Goal: Information Seeking & Learning: Learn about a topic

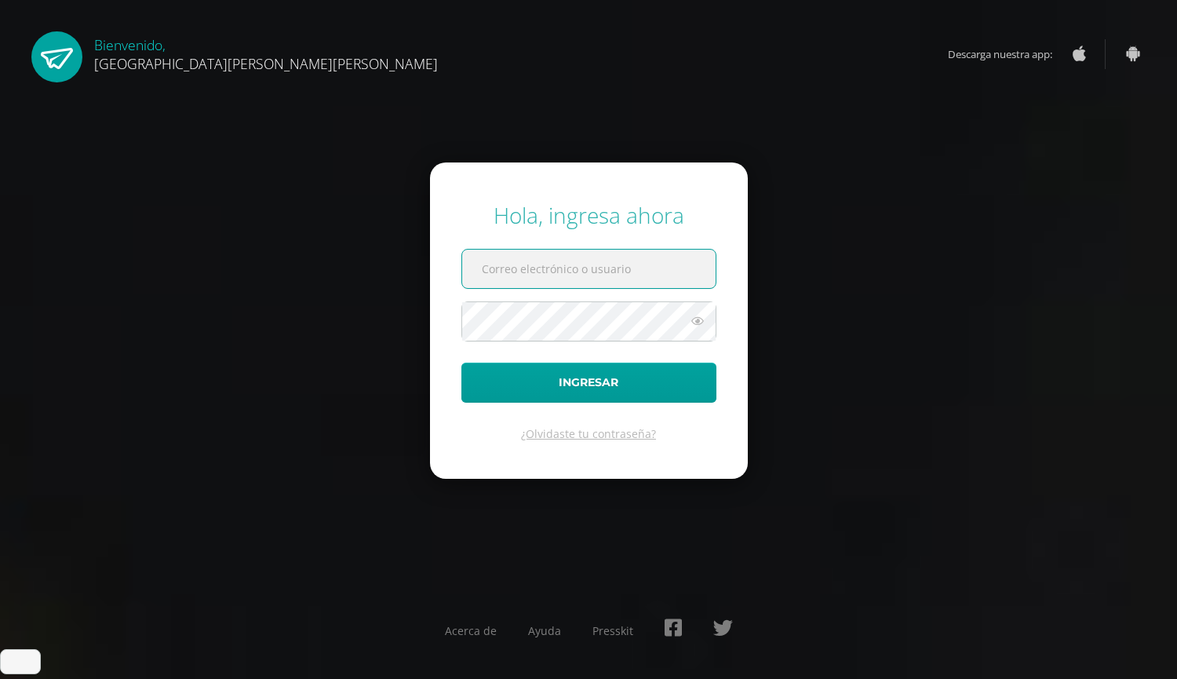
scroll to position [228, 0]
type input "radian.guate@gmail.com"
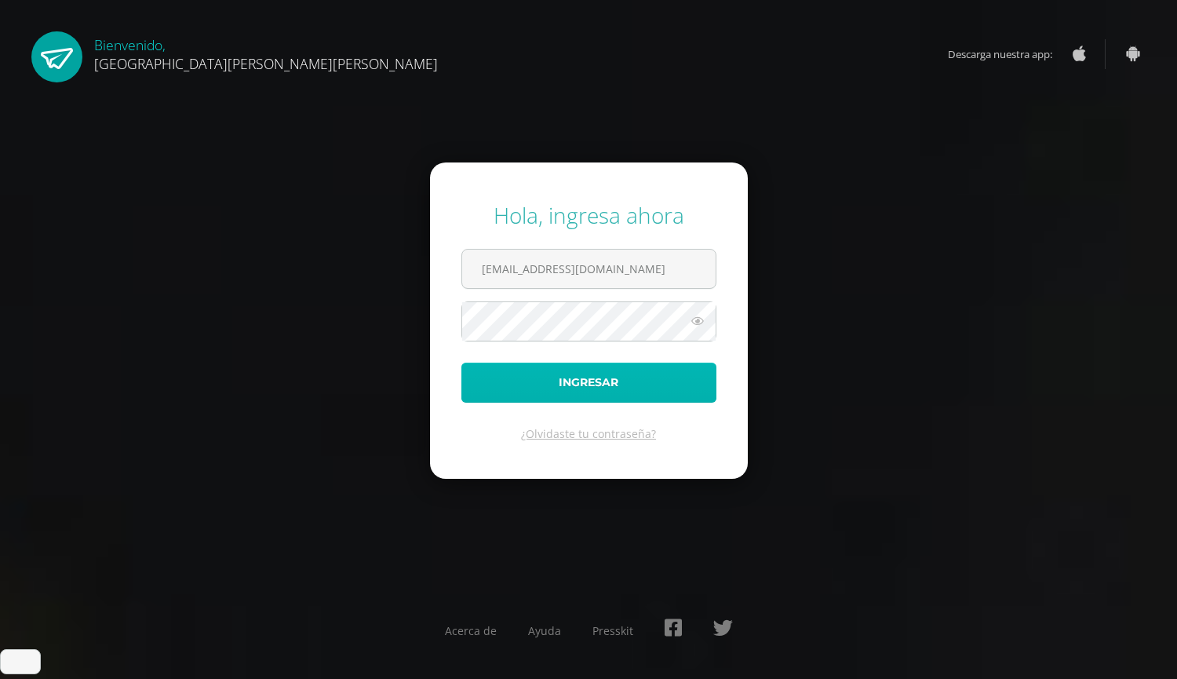
click at [519, 374] on button "Ingresar" at bounding box center [588, 382] width 255 height 40
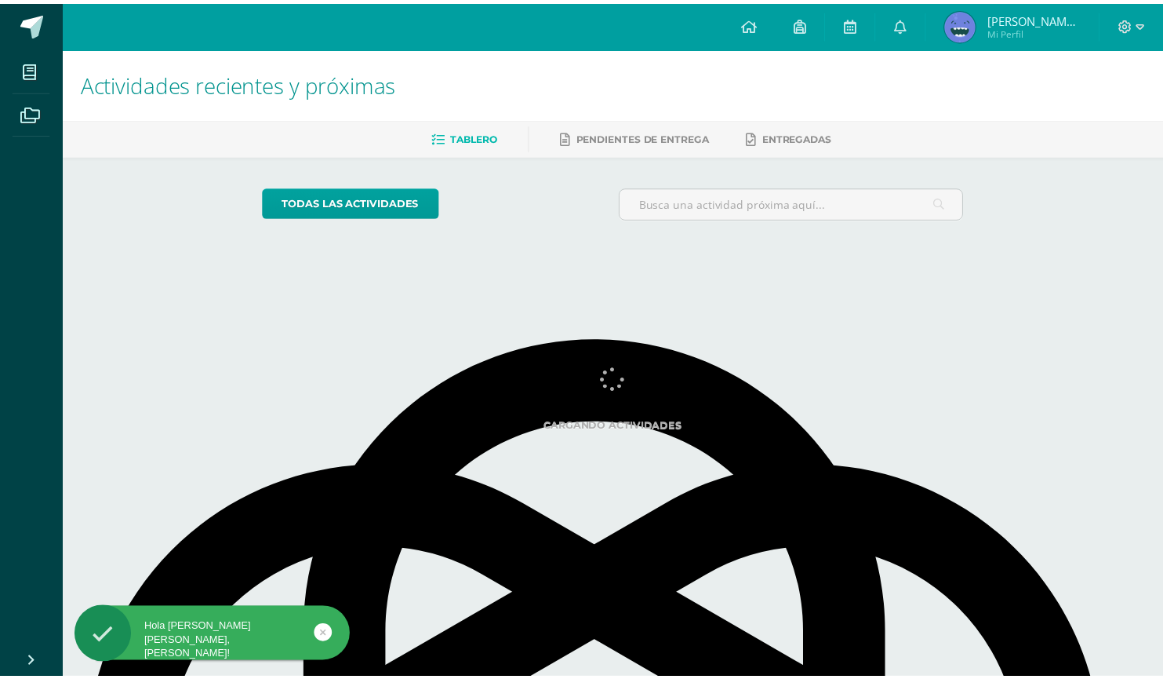
scroll to position [231, 0]
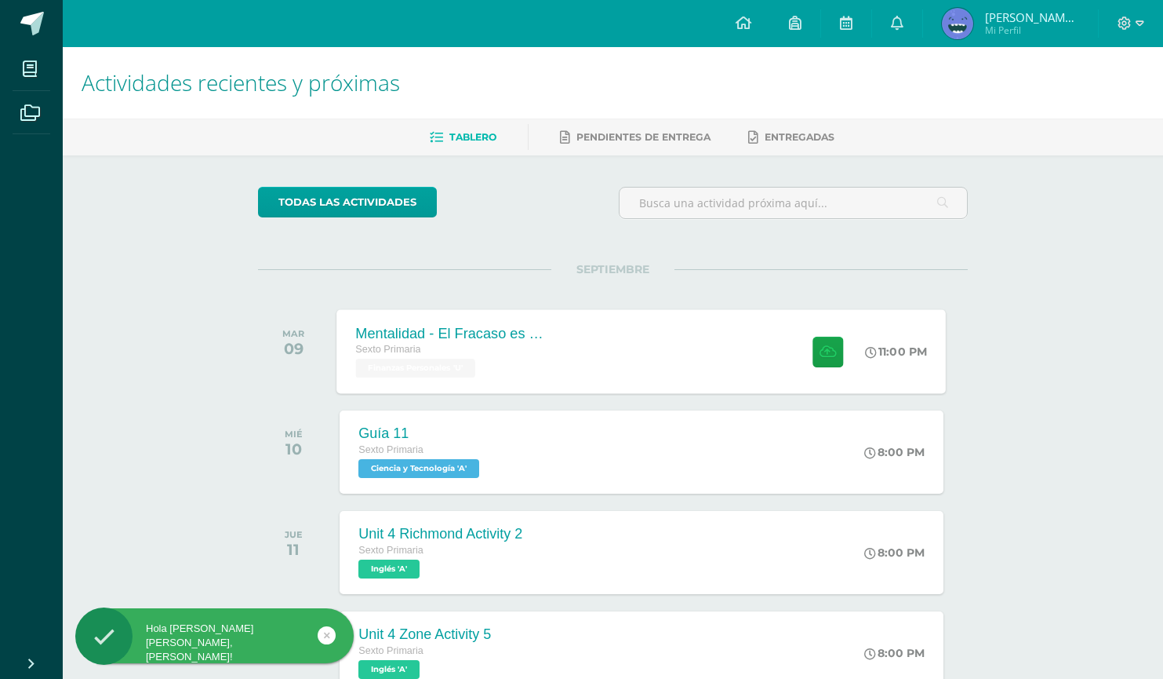
click at [518, 352] on div "Sexto Primaria" at bounding box center [451, 349] width 190 height 17
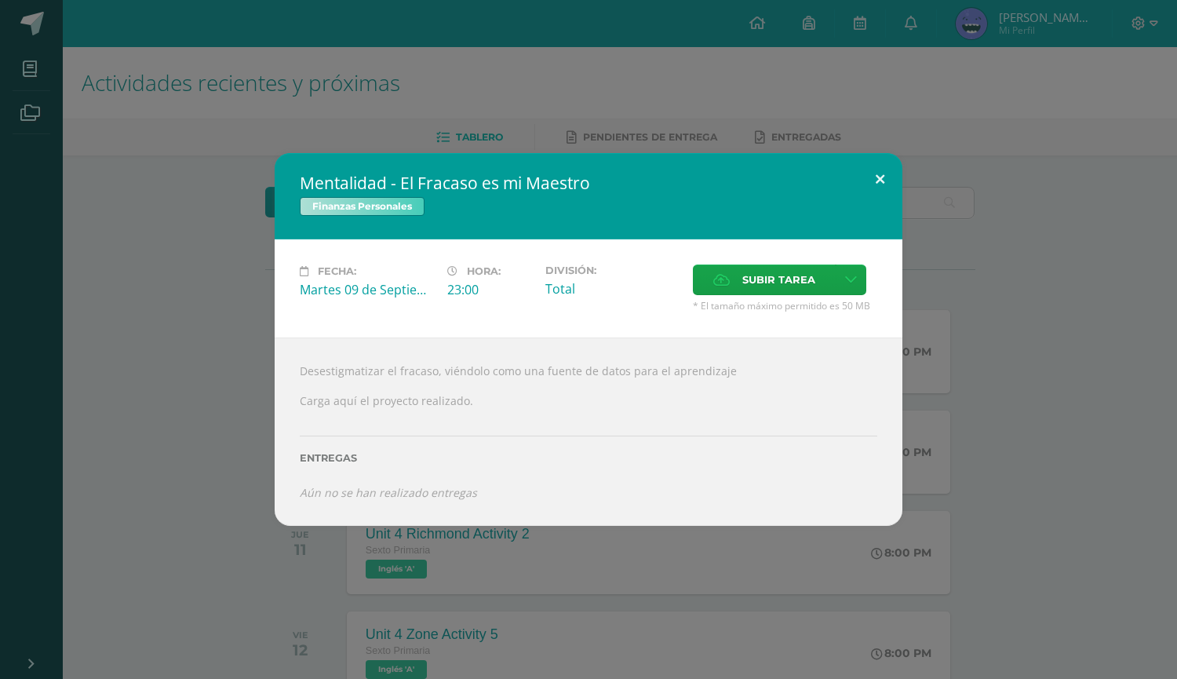
click at [879, 160] on button at bounding box center [879, 179] width 45 height 53
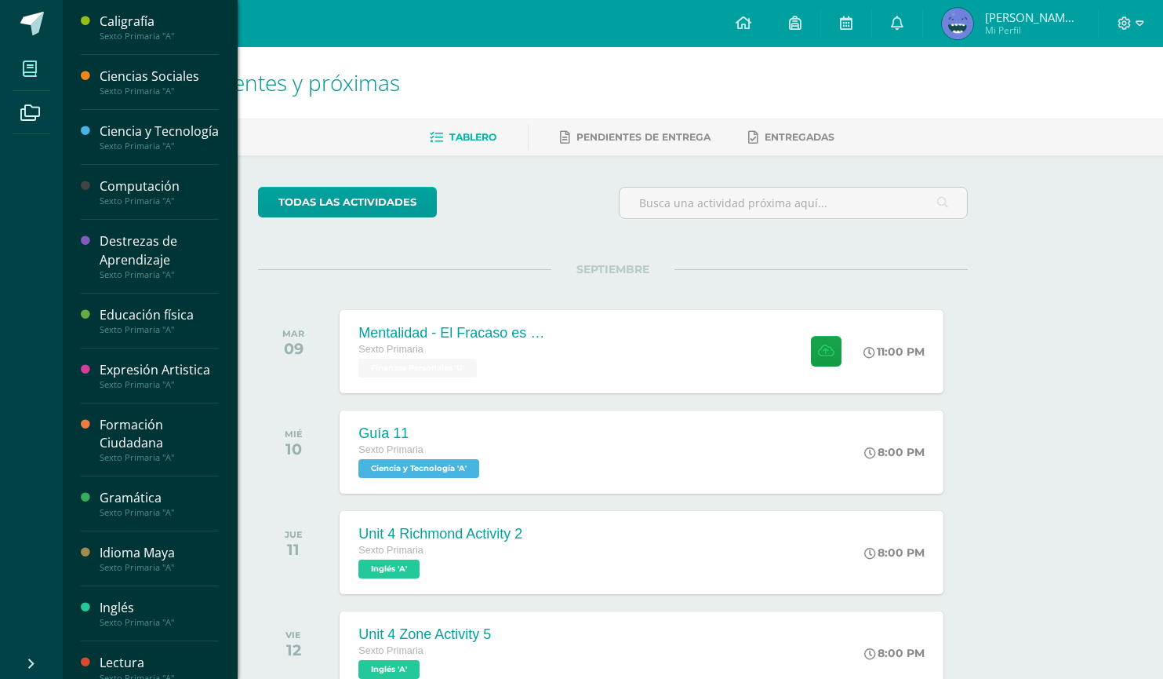
click at [32, 68] on icon at bounding box center [30, 69] width 14 height 16
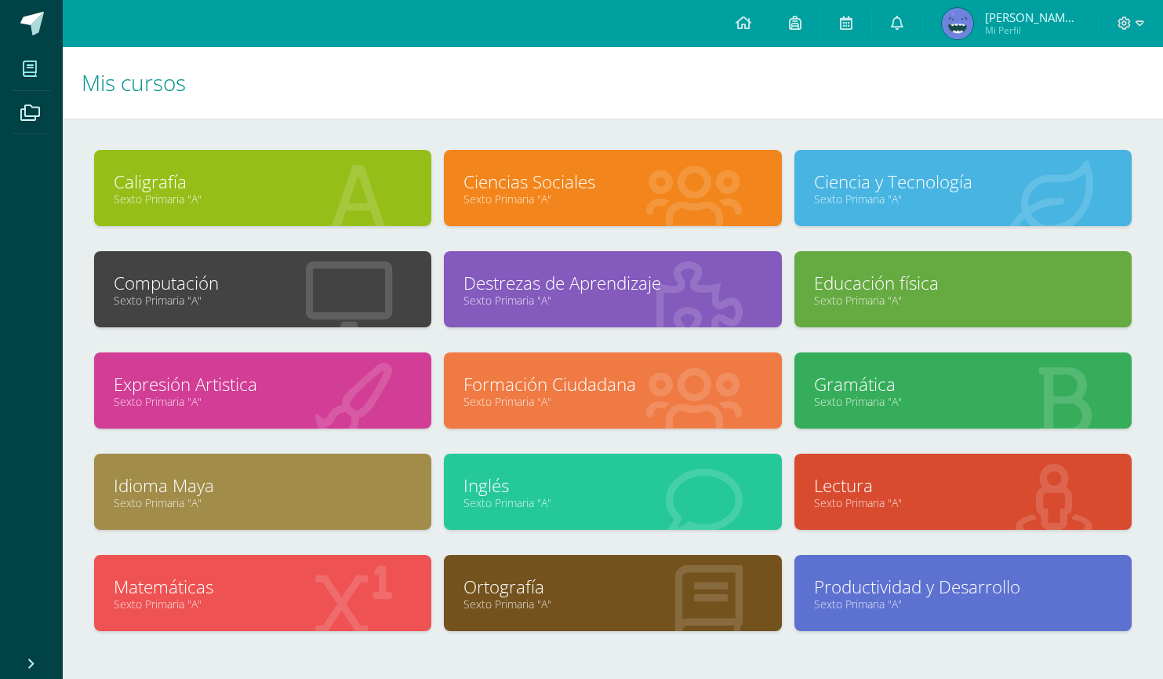
scroll to position [97, 0]
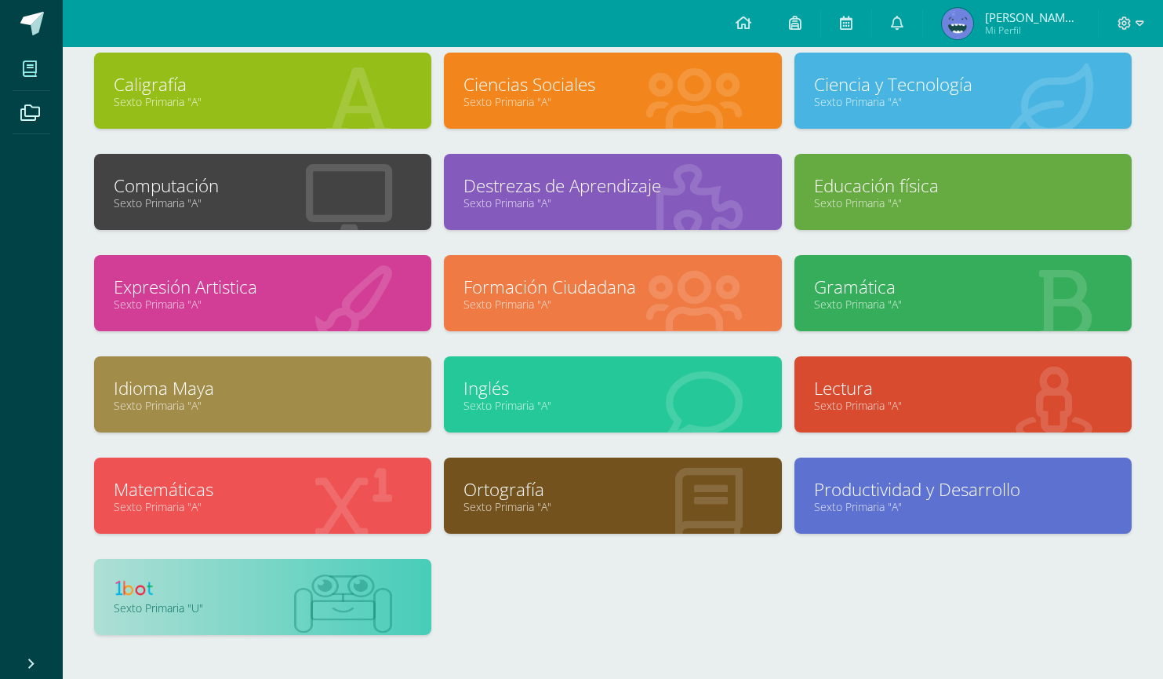
click at [343, 602] on link at bounding box center [263, 590] width 298 height 24
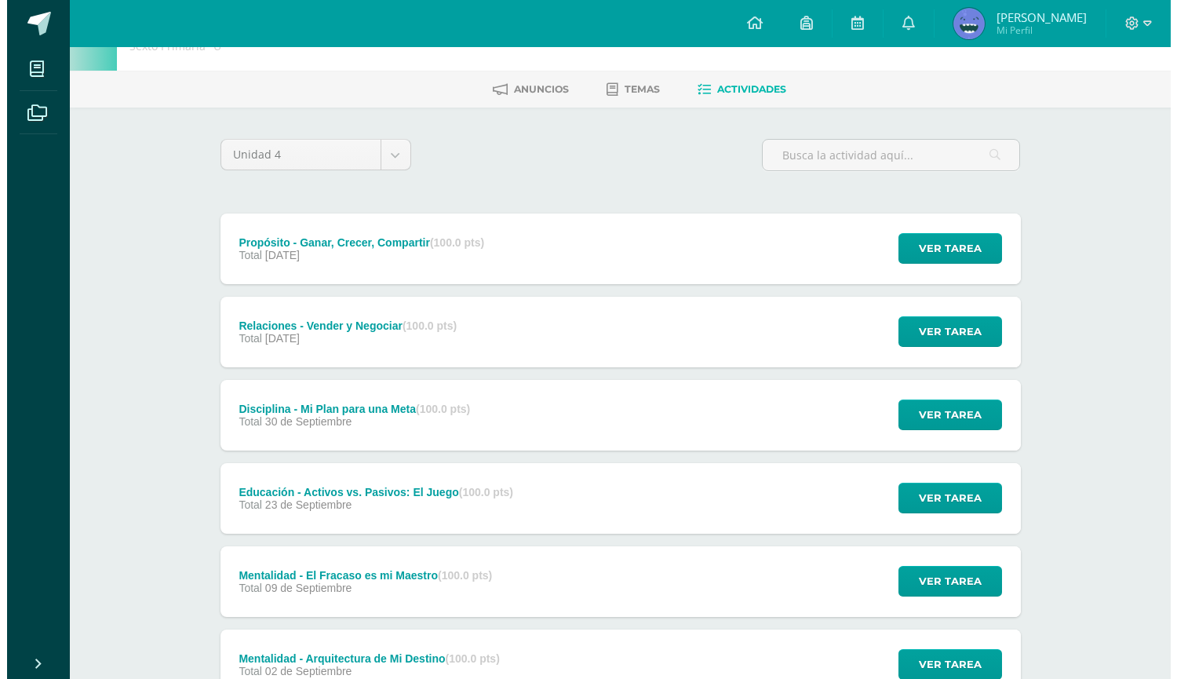
scroll to position [184, 0]
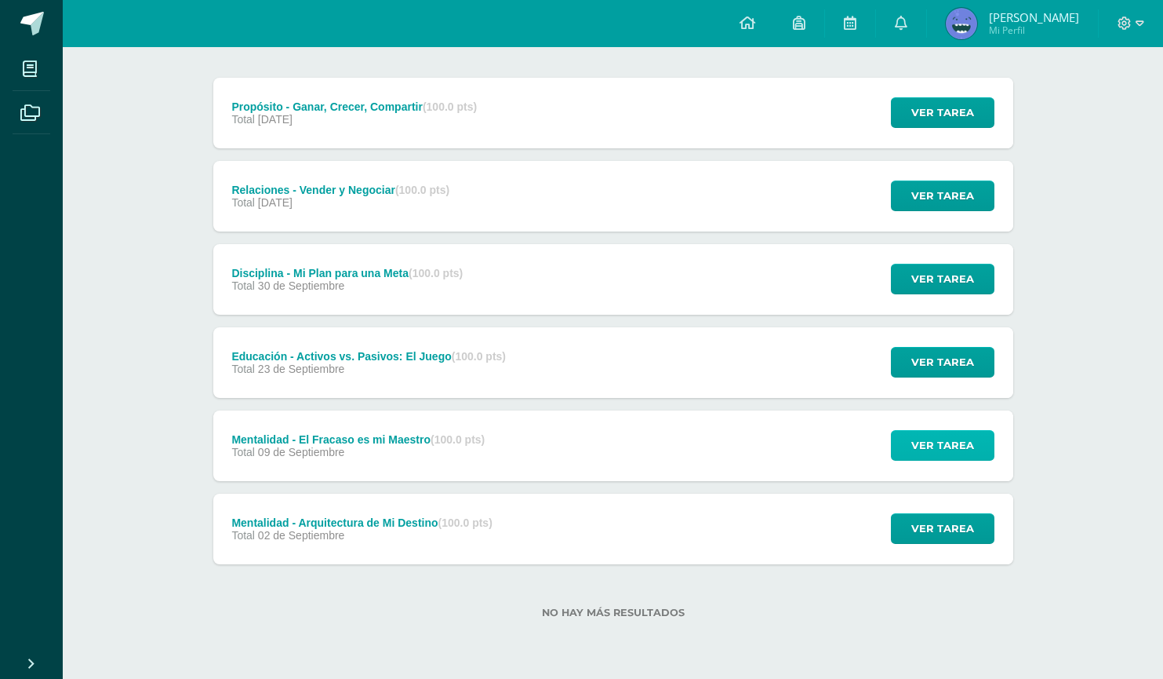
click at [910, 446] on button "Ver tarea" at bounding box center [943, 445] width 104 height 31
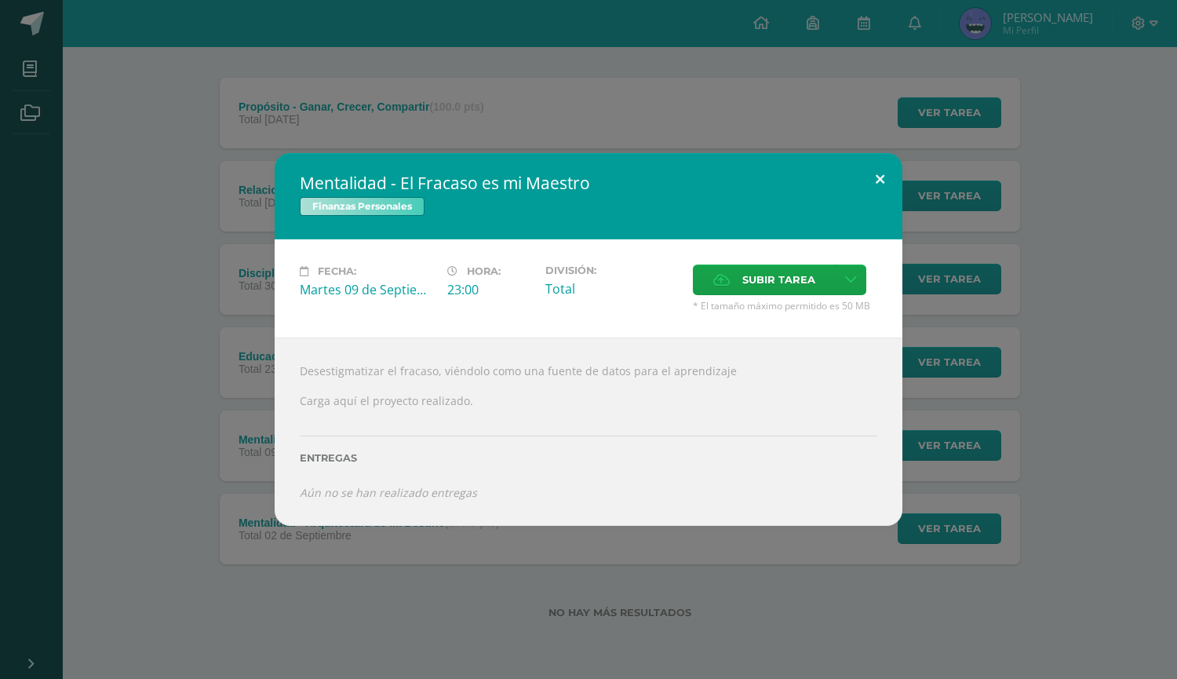
click at [872, 160] on button at bounding box center [879, 179] width 45 height 53
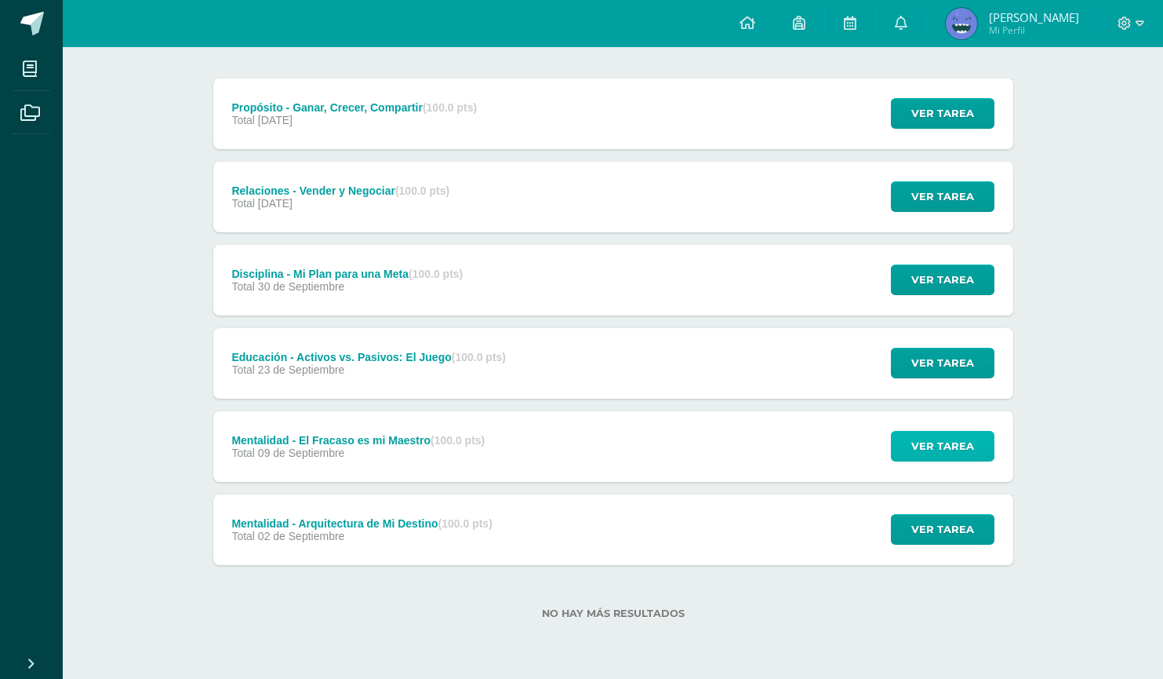
scroll to position [0, 0]
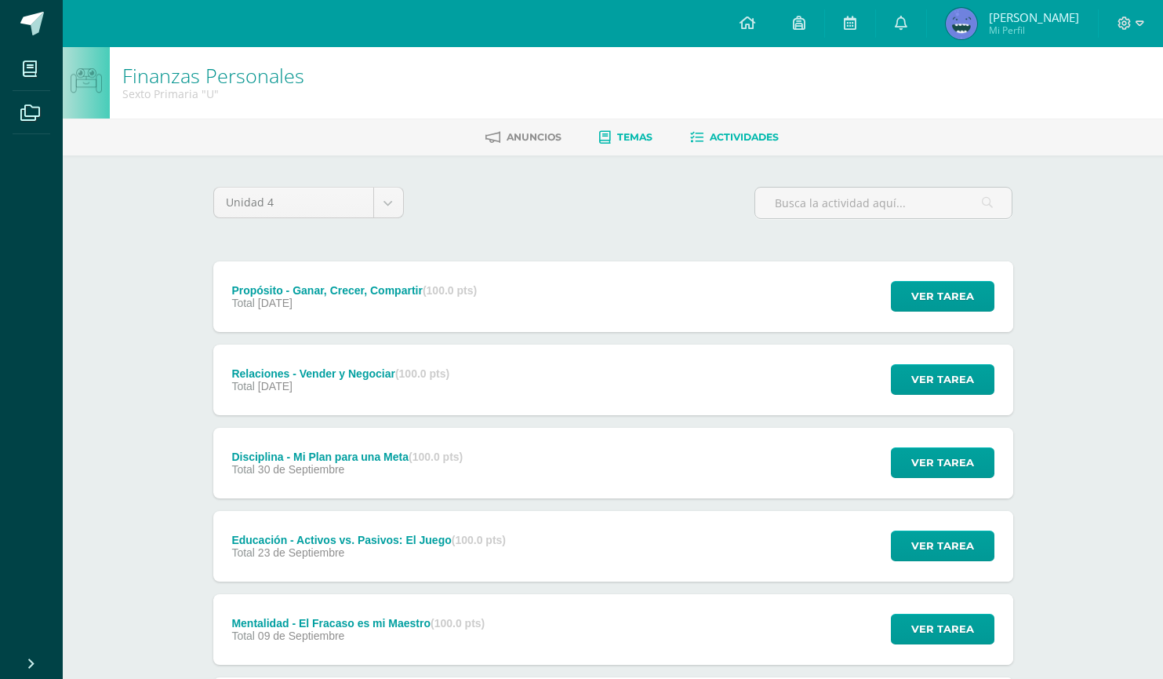
click at [605, 133] on icon at bounding box center [605, 137] width 12 height 13
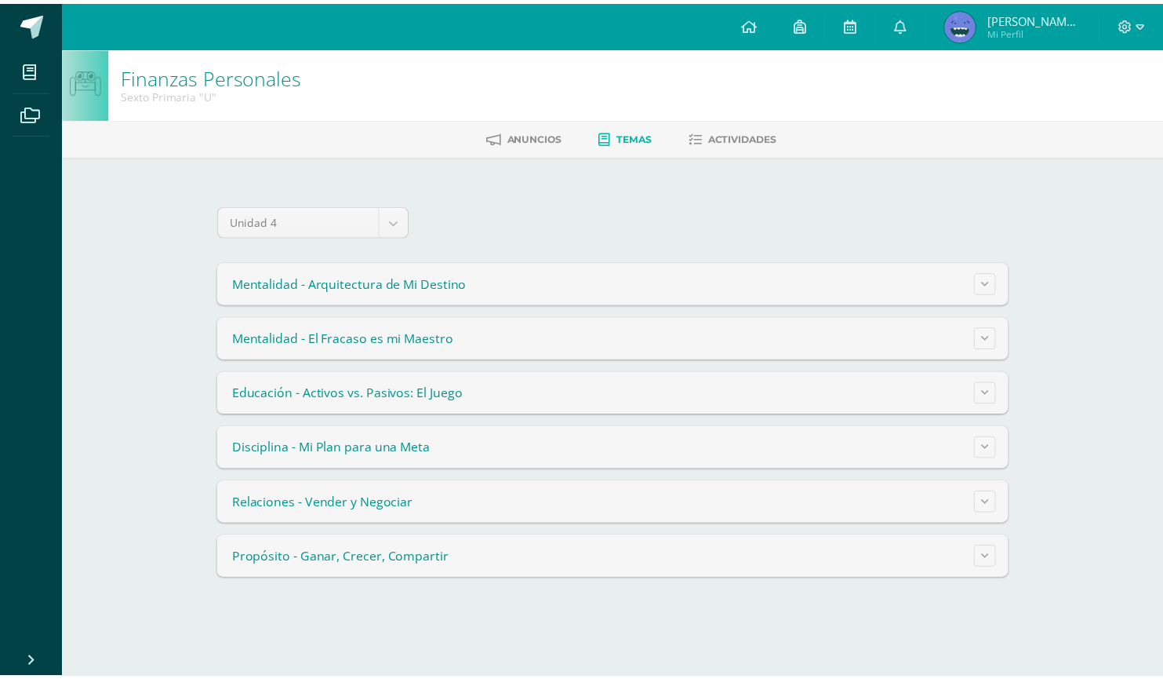
scroll to position [228, 0]
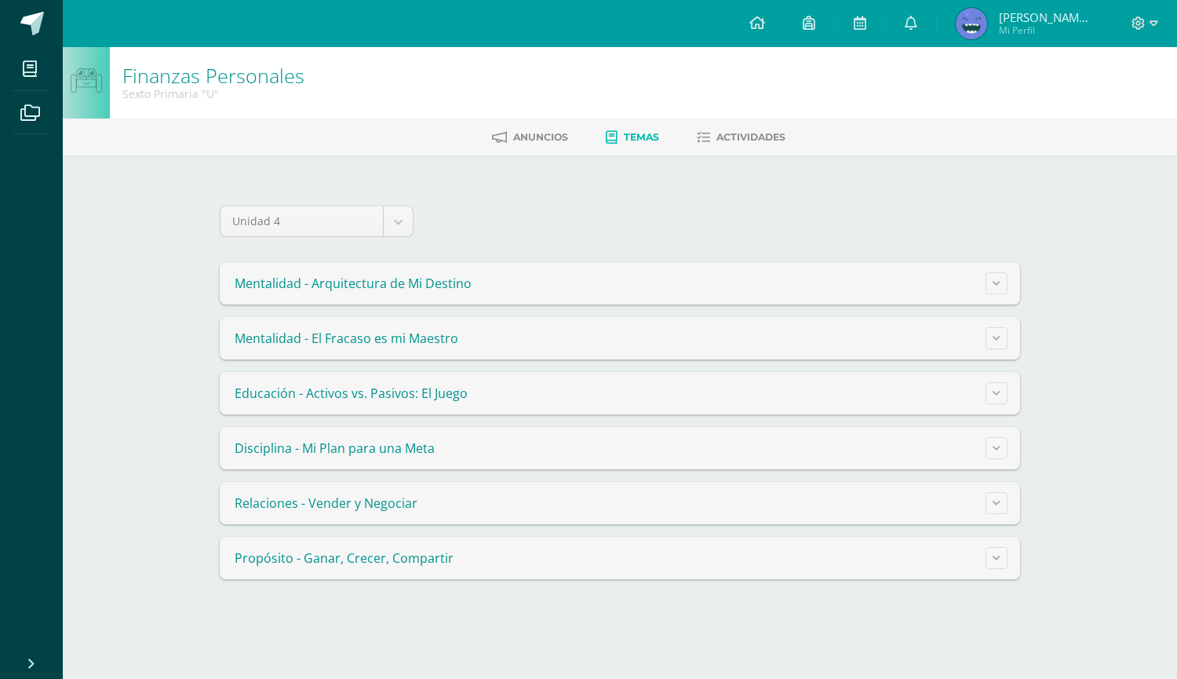
click at [983, 276] on summary "Mentalidad - Arquitectura de Mi Destino" at bounding box center [620, 283] width 800 height 42
click at [714, 346] on summary "Mentalidad - El Fracaso es mi Maestro" at bounding box center [620, 338] width 800 height 42
click at [986, 346] on button at bounding box center [996, 338] width 22 height 22
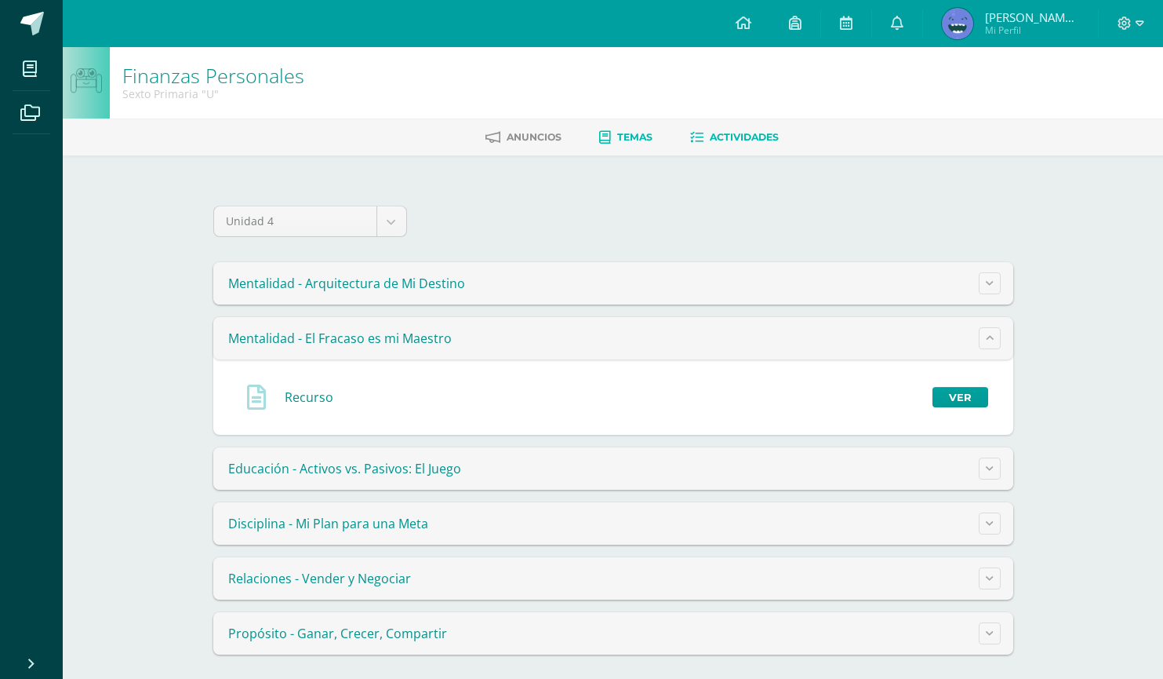
click at [708, 138] on link "Actividades" at bounding box center [734, 137] width 89 height 25
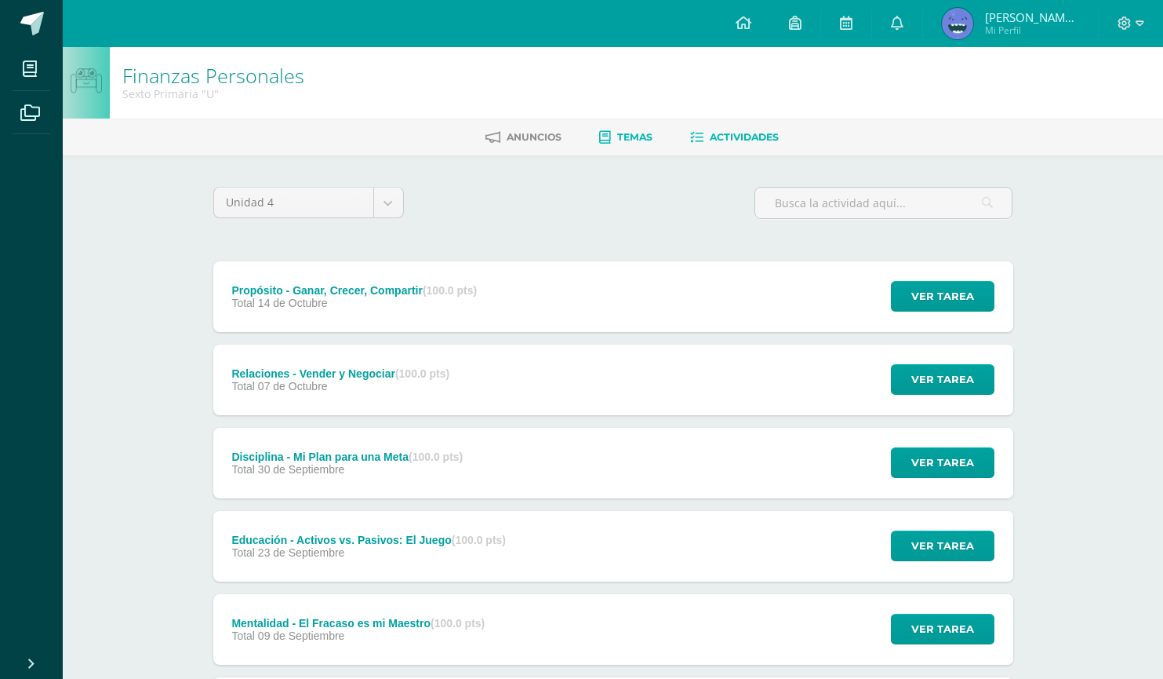
click at [623, 140] on span "Temas" at bounding box center [634, 137] width 35 height 12
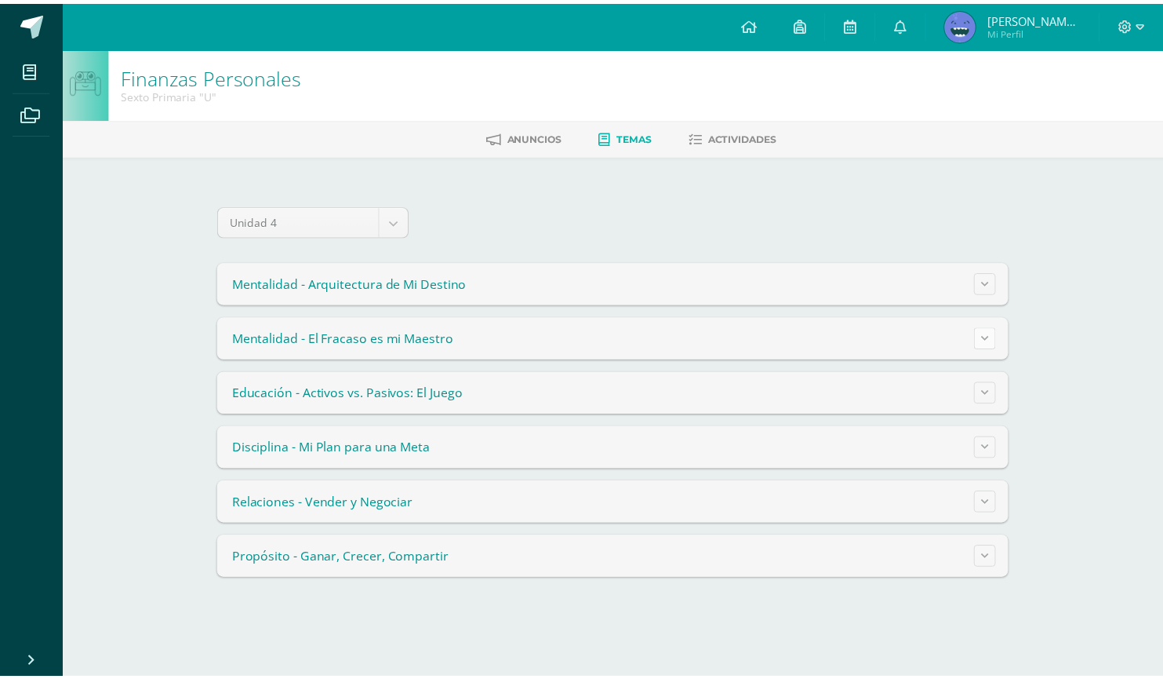
scroll to position [228, 0]
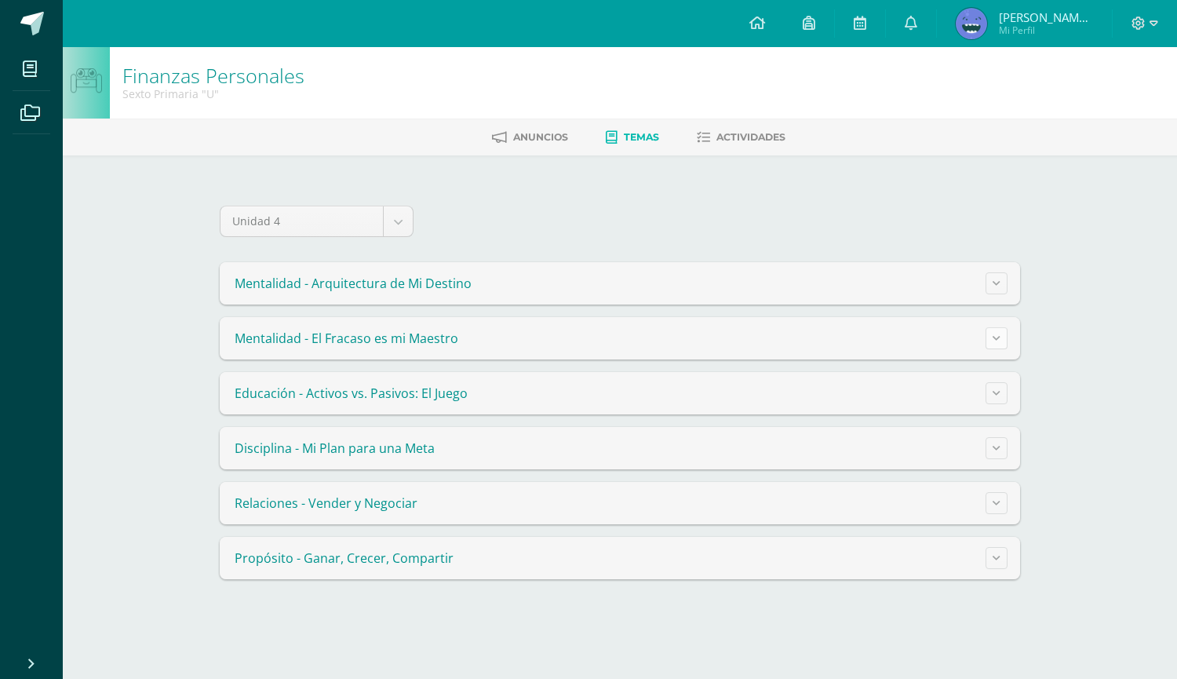
click at [992, 336] on button at bounding box center [996, 338] width 22 height 22
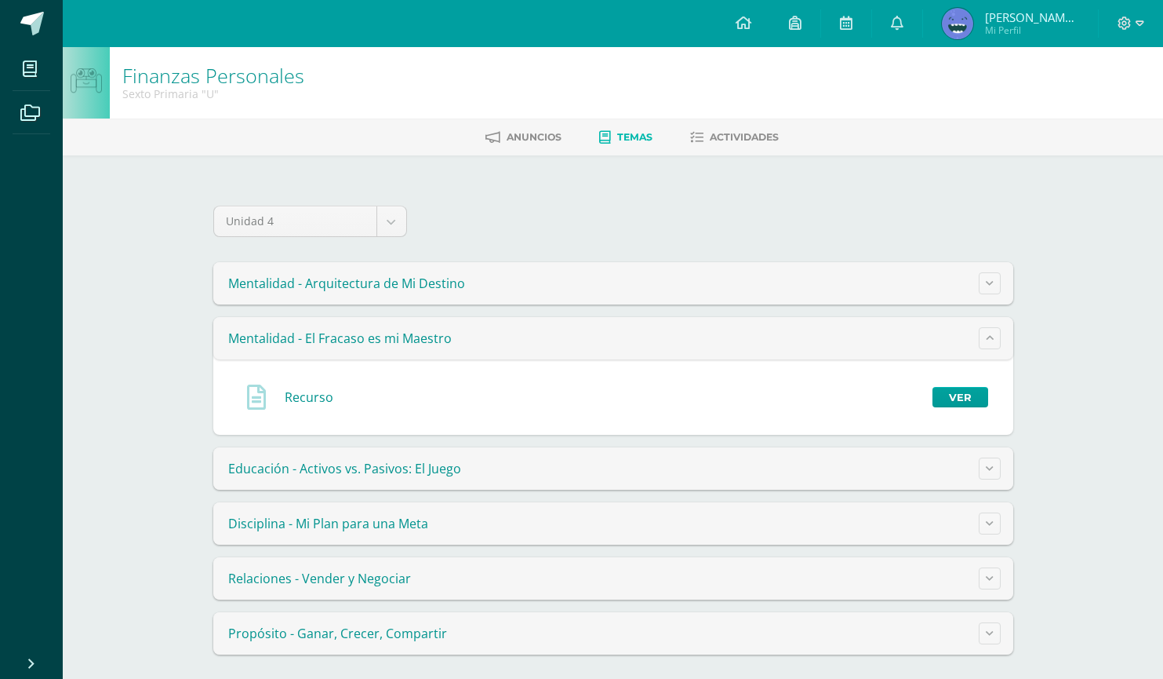
click at [959, 386] on div "Recurso Ver" at bounding box center [613, 397] width 775 height 50
click at [959, 393] on link "Ver" at bounding box center [961, 397] width 56 height 20
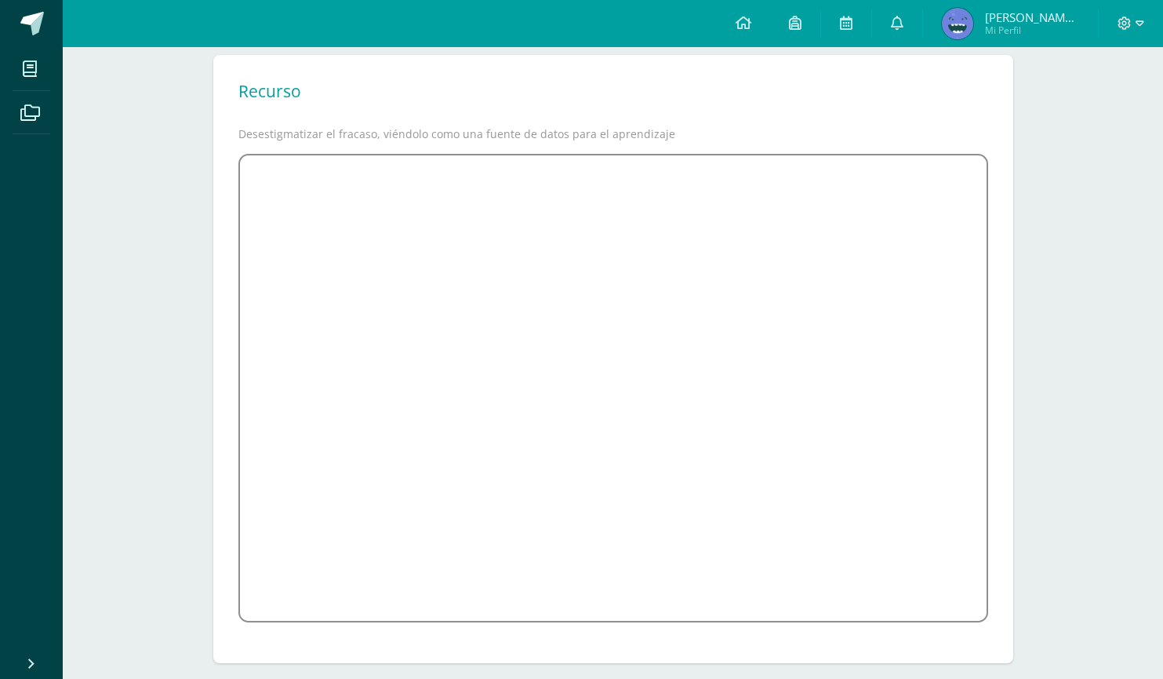
scroll to position [152, 0]
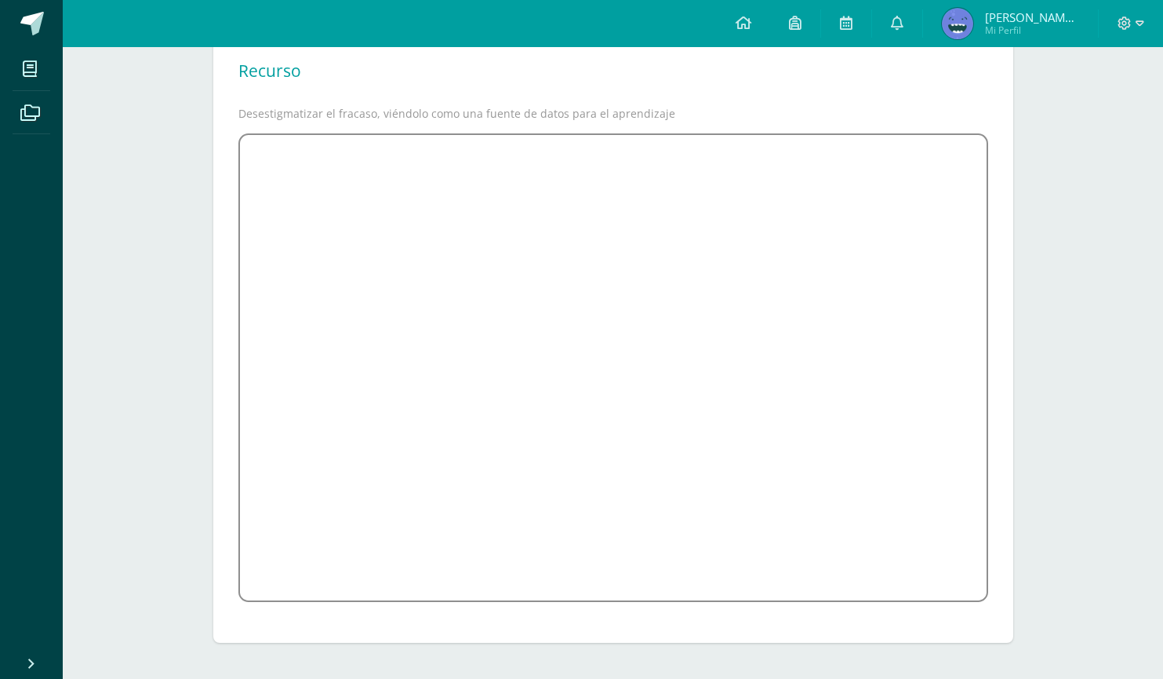
click at [221, 551] on div "Recurso Desestigmatizar el fracaso, viéndolo como una fuente de datos para el a…" at bounding box center [613, 339] width 800 height 609
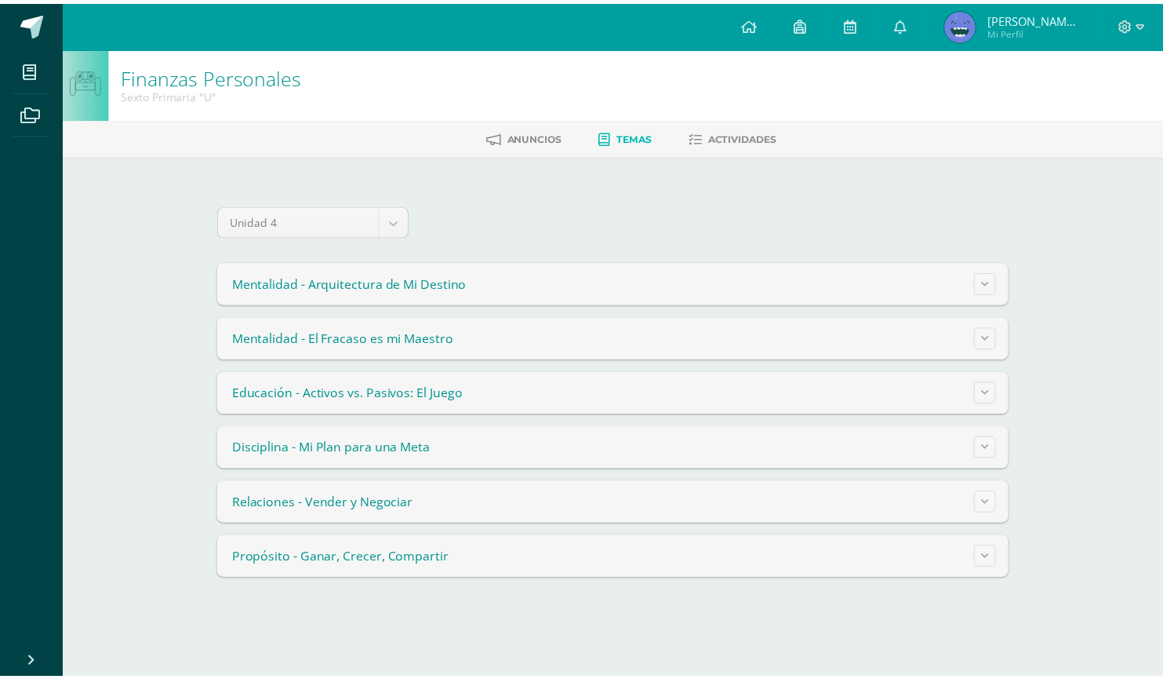
scroll to position [228, 0]
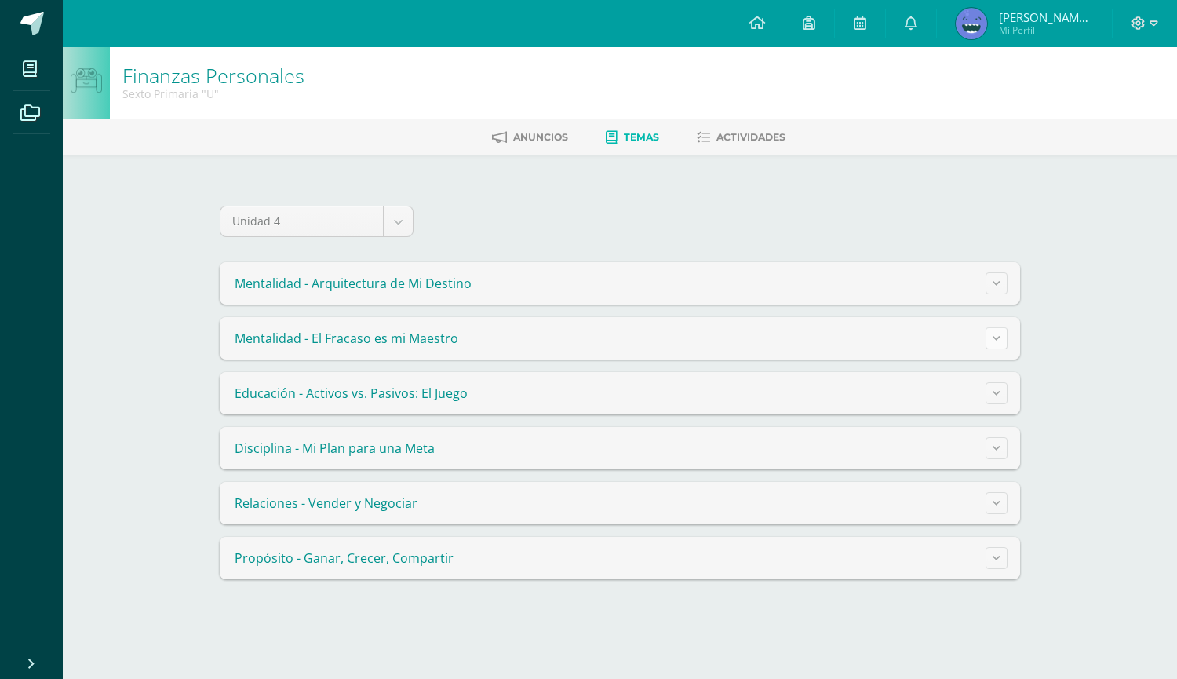
click at [991, 340] on button at bounding box center [996, 338] width 22 height 22
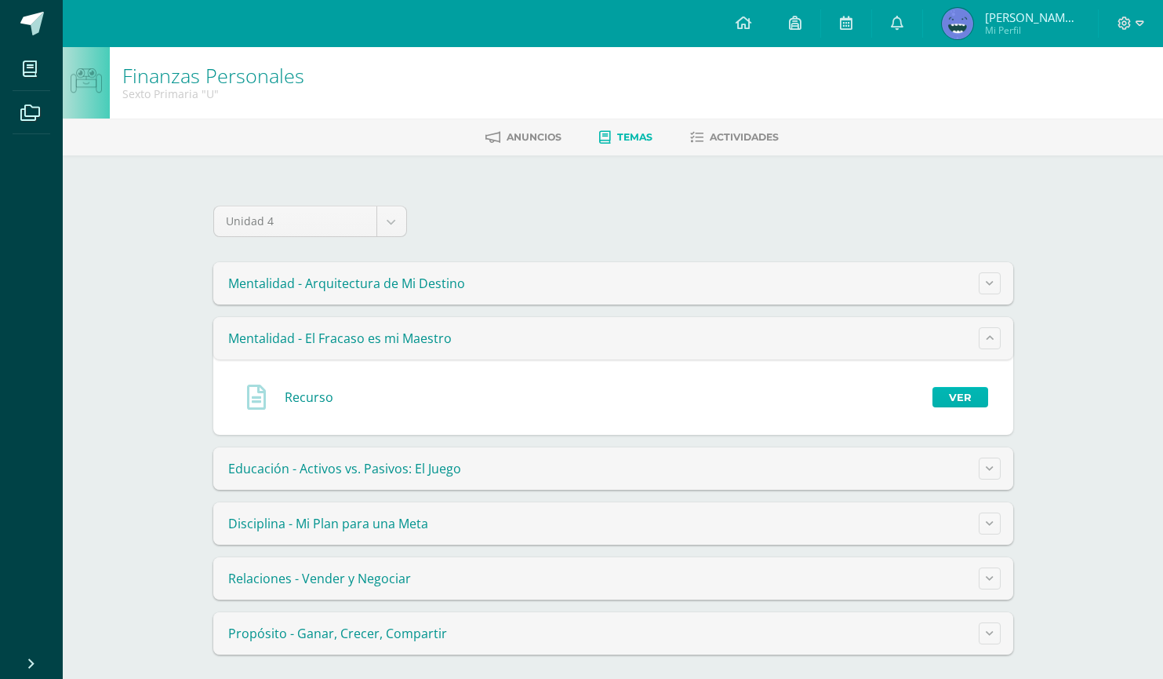
click at [957, 400] on link "Ver" at bounding box center [961, 397] width 56 height 20
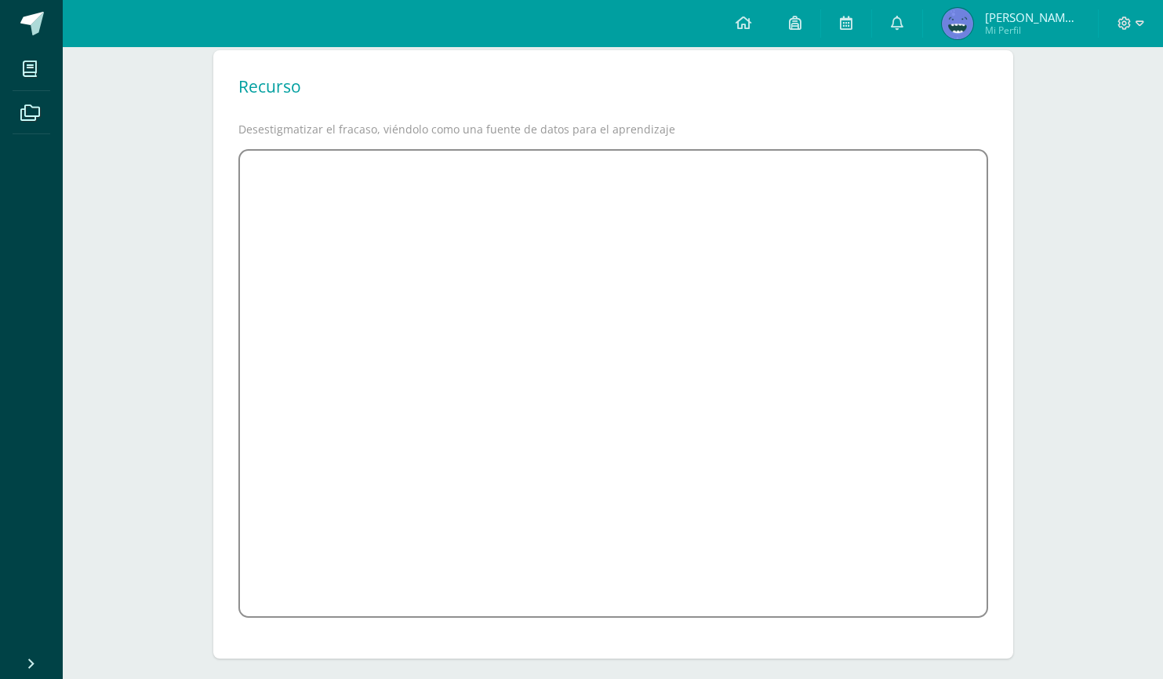
scroll to position [139, 0]
click at [1055, 195] on div "Finanzas Personales Sexto Primaria "U" [GEOGRAPHIC_DATA] Temas Actividades Recu…" at bounding box center [613, 297] width 1101 height 779
click at [1087, 264] on div "Finanzas Personales Sexto Primaria "U" [GEOGRAPHIC_DATA] Temas Actividades Recu…" at bounding box center [613, 297] width 1101 height 779
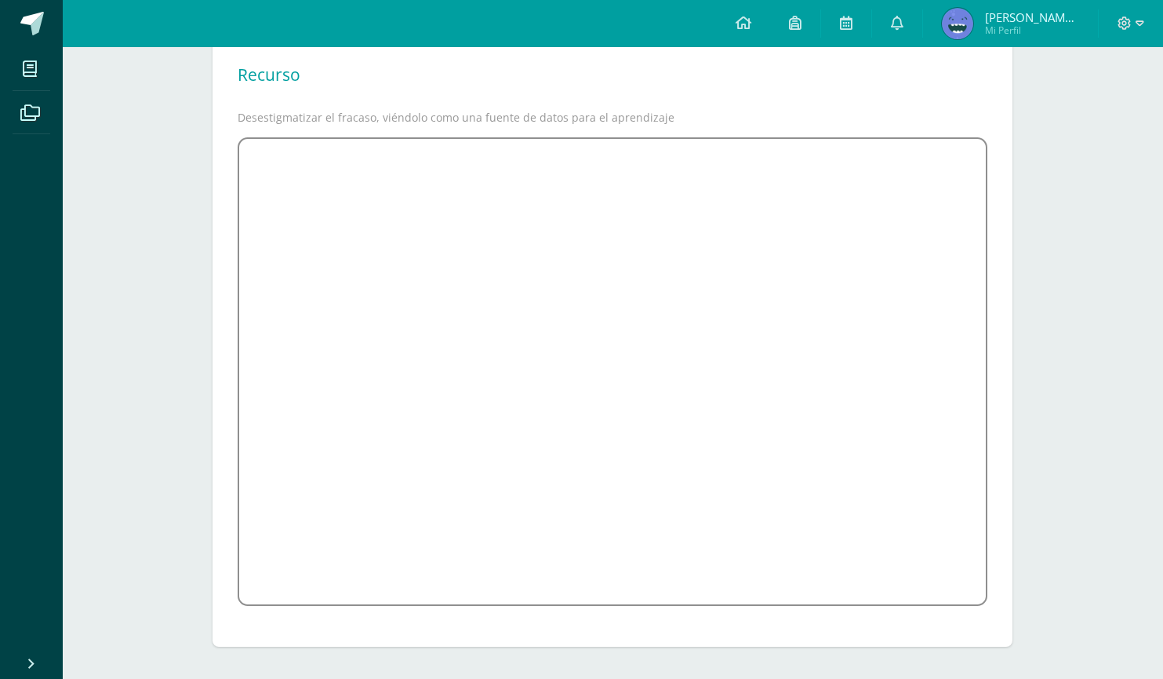
scroll to position [152, 1]
click at [157, 499] on div "Finanzas Personales Sexto Primaria "U" Anuncios Temas Actividades Recurso Deses…" at bounding box center [612, 284] width 1101 height 779
click at [86, 380] on div "Finanzas Personales Sexto Primaria "U" Anuncios Temas Actividades Recurso Deses…" at bounding box center [612, 284] width 1101 height 779
click at [792, 56] on div "Recurso Desestigmatizar el fracaso, viéndolo como una fuente de datos para el a…" at bounding box center [613, 339] width 800 height 609
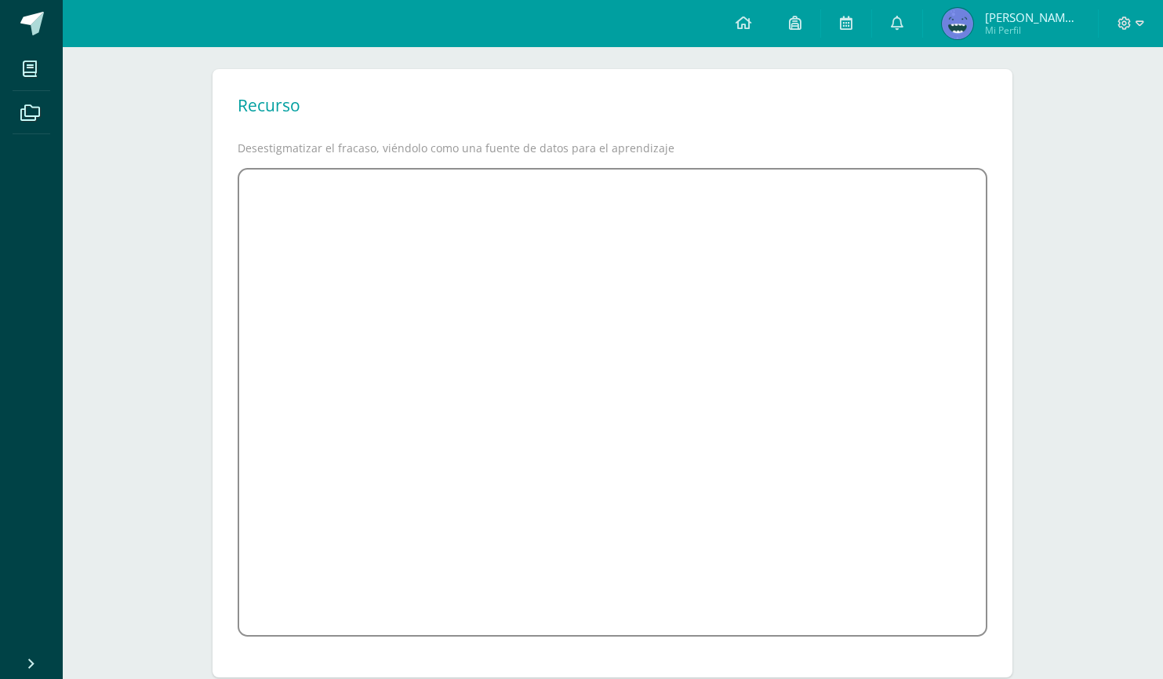
click at [1096, 299] on div "Finanzas Personales Sexto Primaria "U" Anuncios Temas Actividades Recurso Deses…" at bounding box center [612, 318] width 1101 height 779
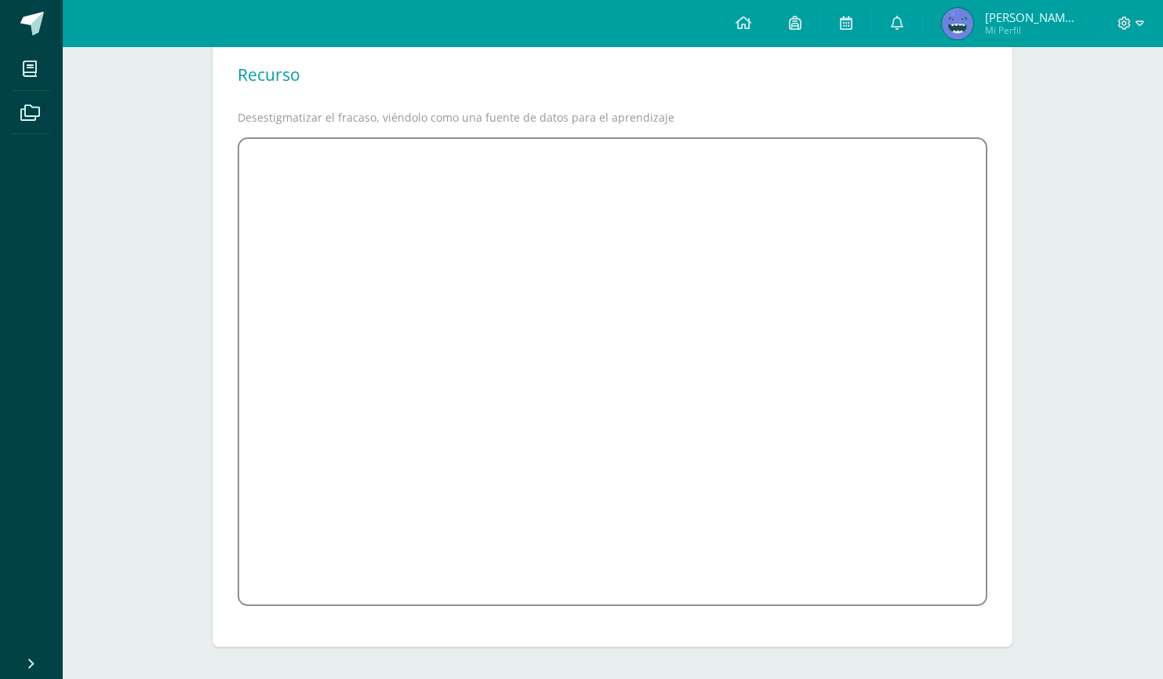
scroll to position [152, 1]
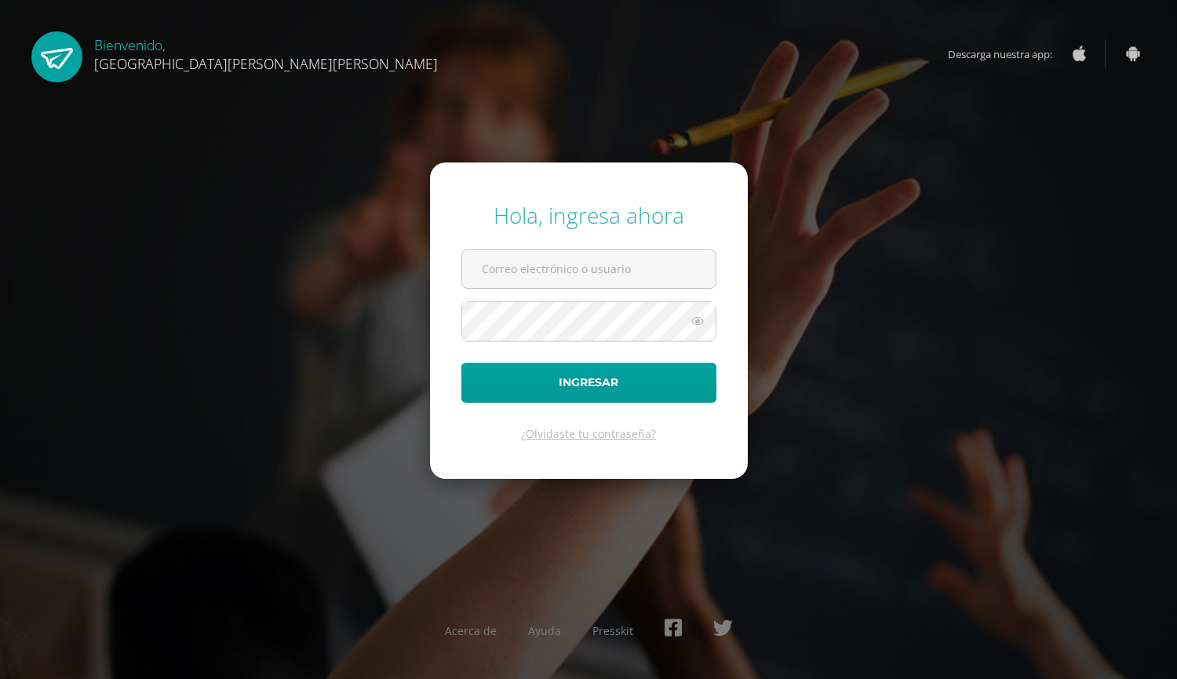
type input "[EMAIL_ADDRESS][DOMAIN_NAME]"
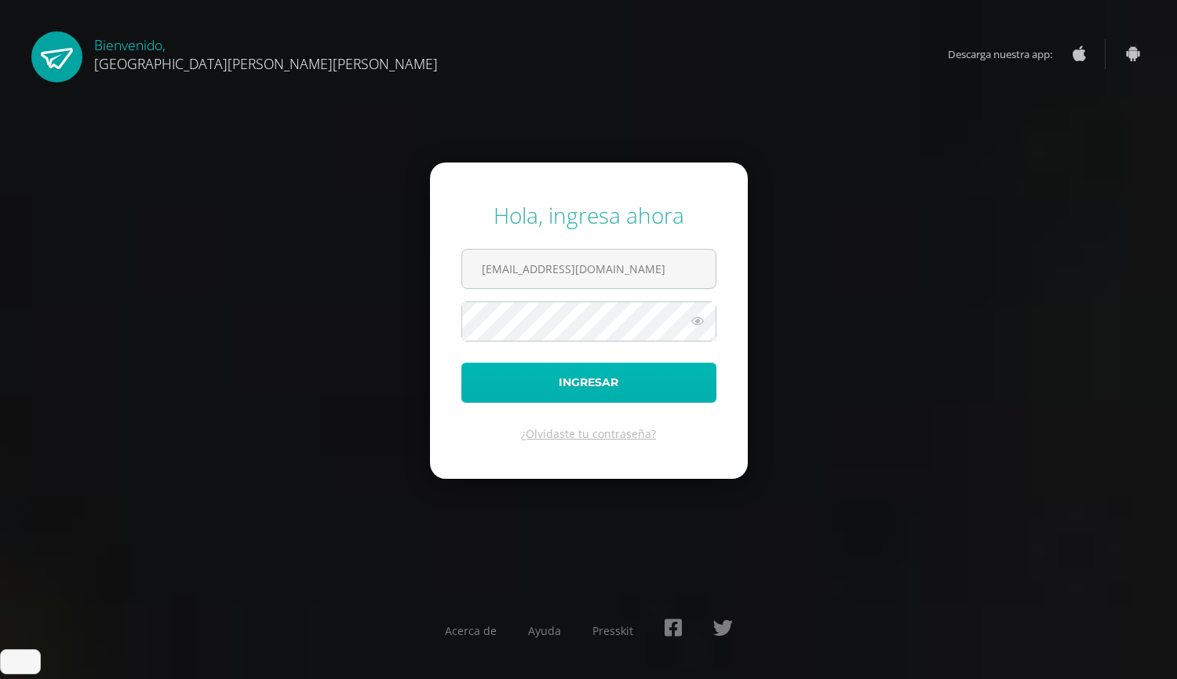
click at [495, 384] on button "Ingresar" at bounding box center [588, 382] width 255 height 40
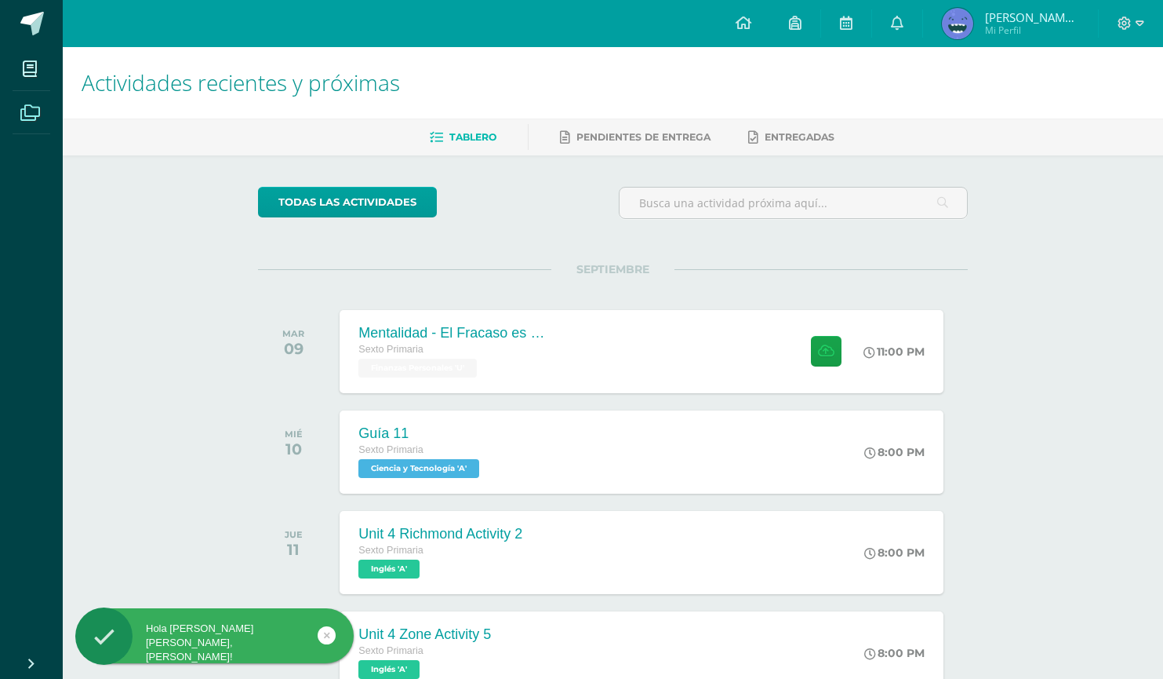
scroll to position [228, 0]
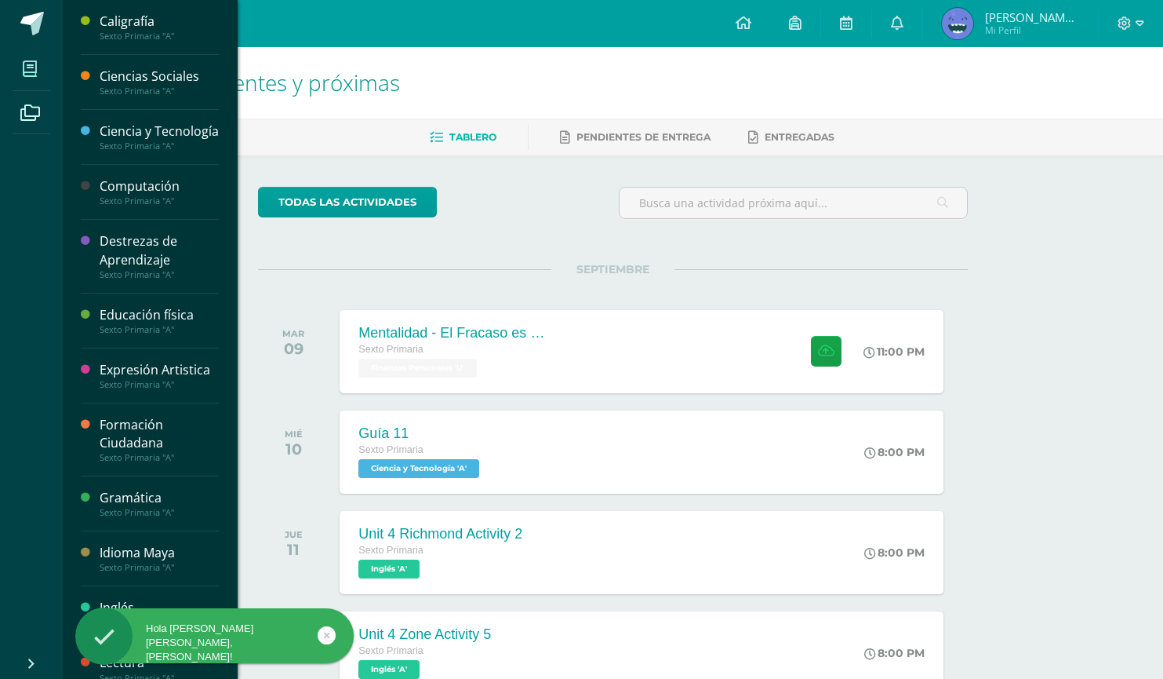
click at [24, 59] on span at bounding box center [30, 68] width 35 height 35
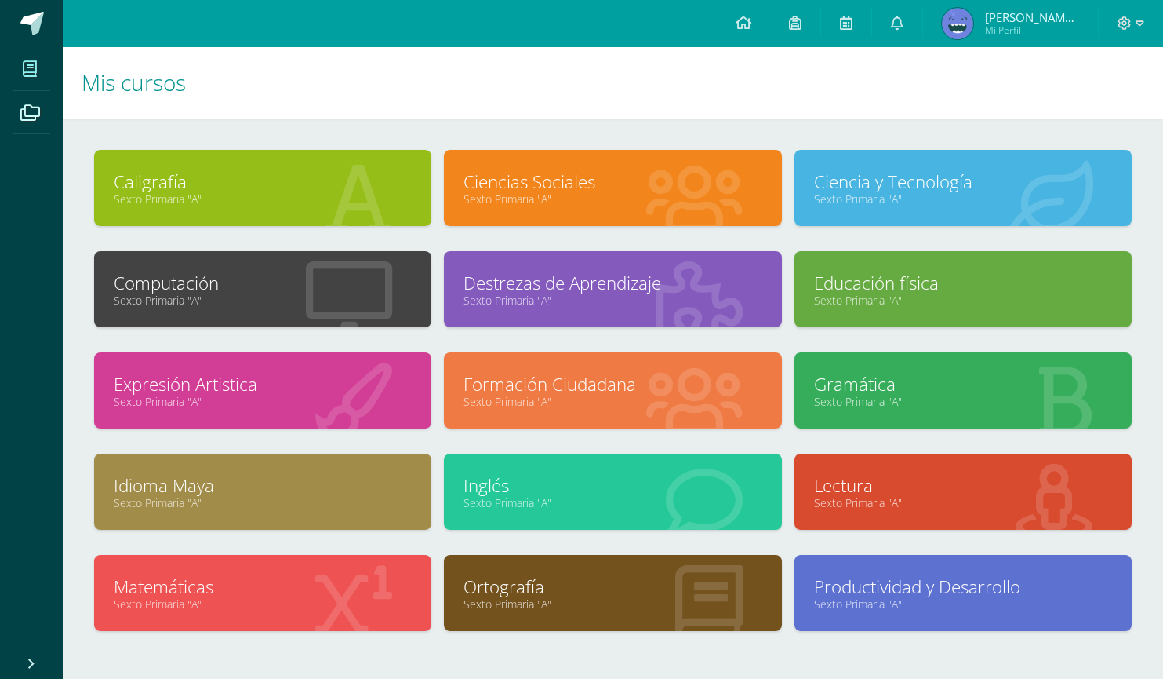
scroll to position [106, 0]
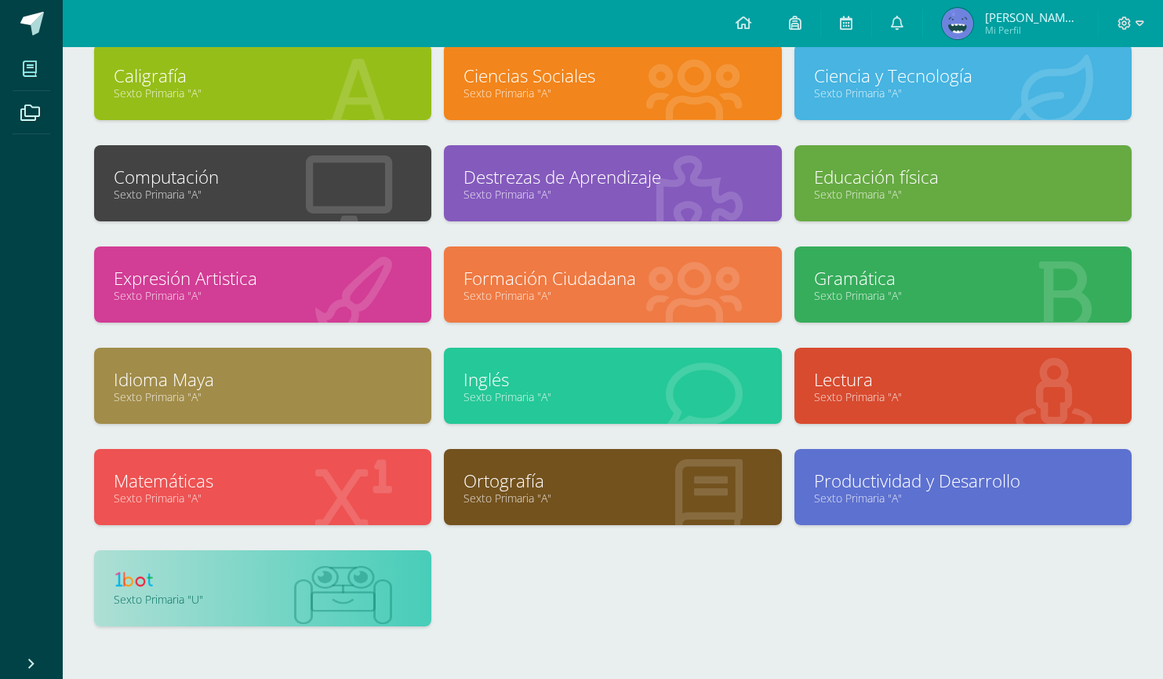
click at [251, 586] on div "Sexto Primaria "U"" at bounding box center [262, 588] width 337 height 76
click at [264, 577] on div at bounding box center [343, 589] width 177 height 105
click at [163, 594] on link at bounding box center [263, 582] width 298 height 24
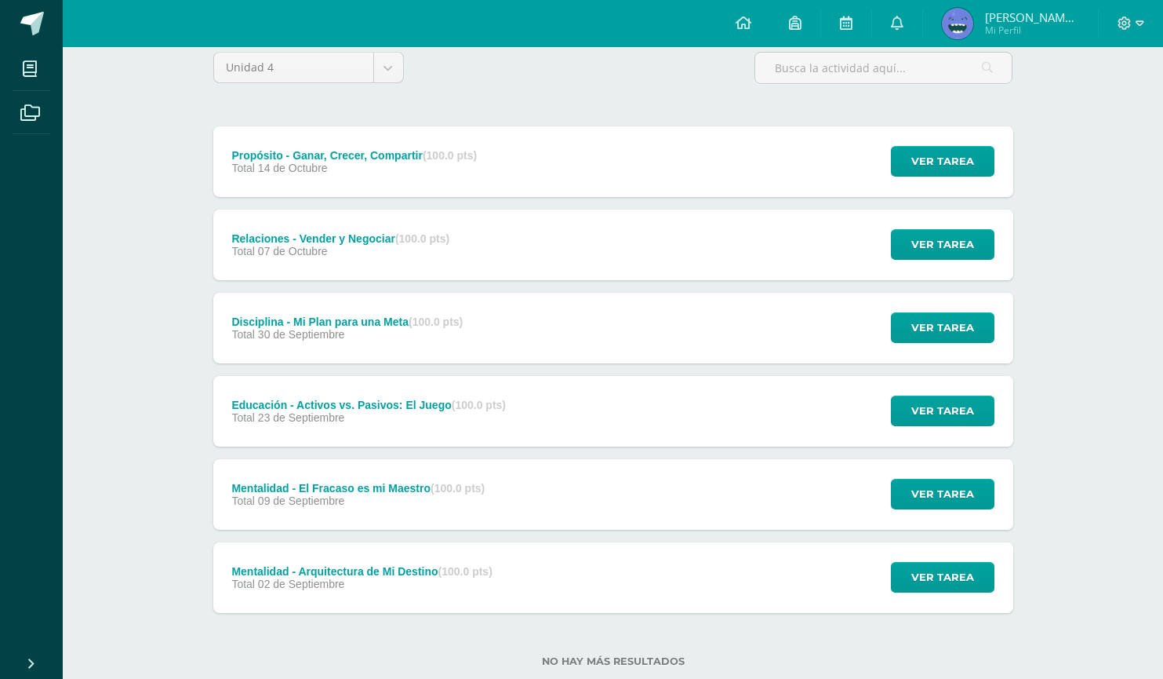
scroll to position [184, 0]
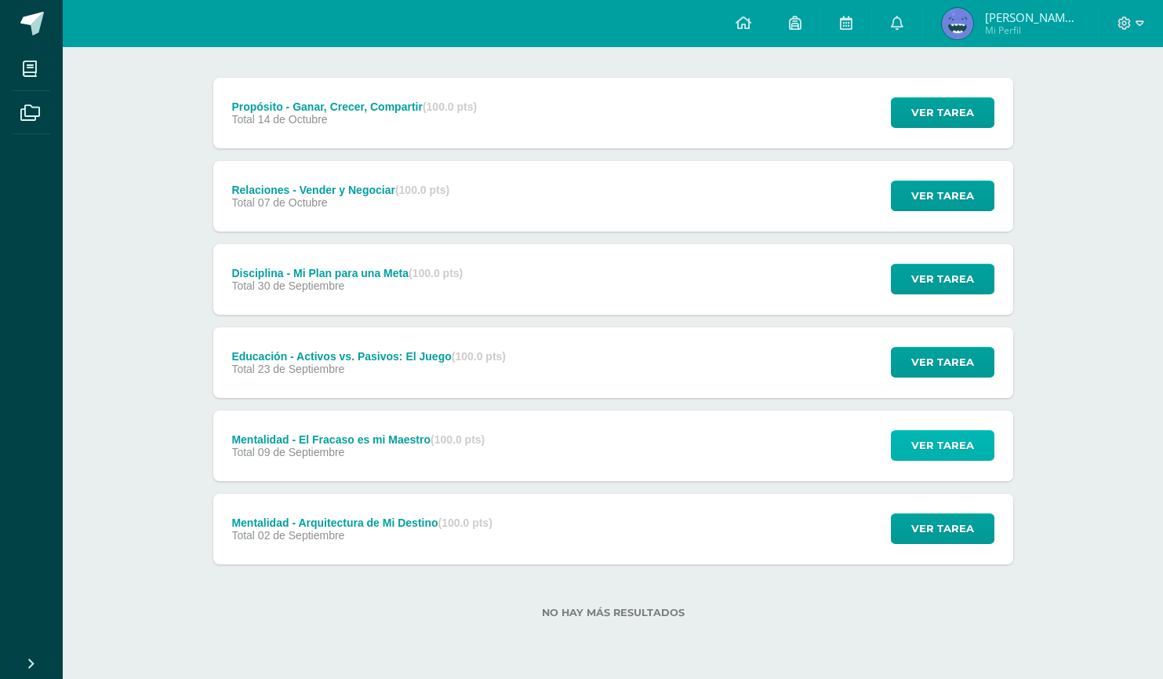
click at [942, 450] on span "Ver tarea" at bounding box center [943, 445] width 63 height 29
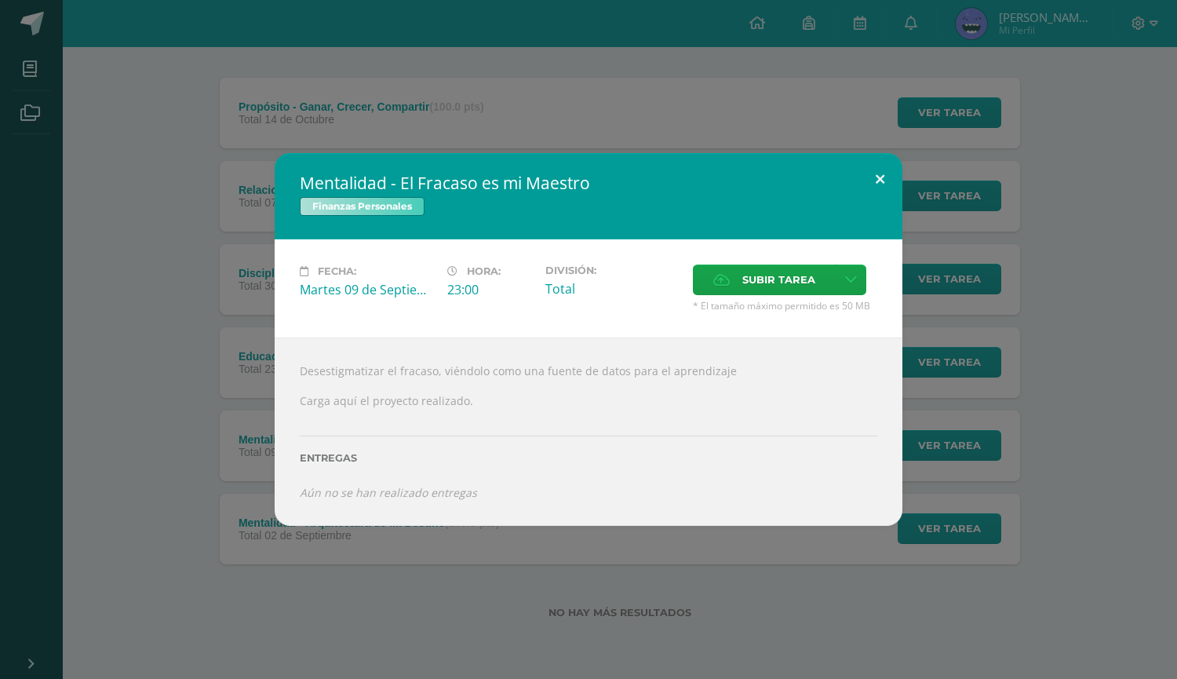
click at [882, 169] on button at bounding box center [879, 179] width 45 height 53
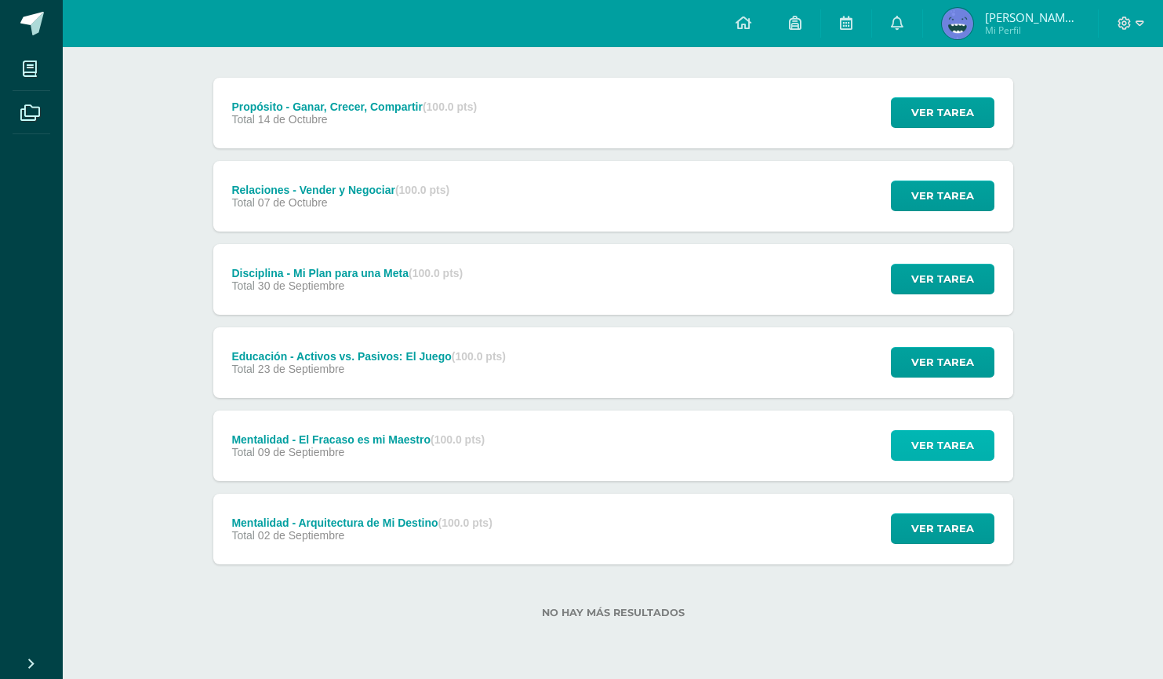
scroll to position [0, 0]
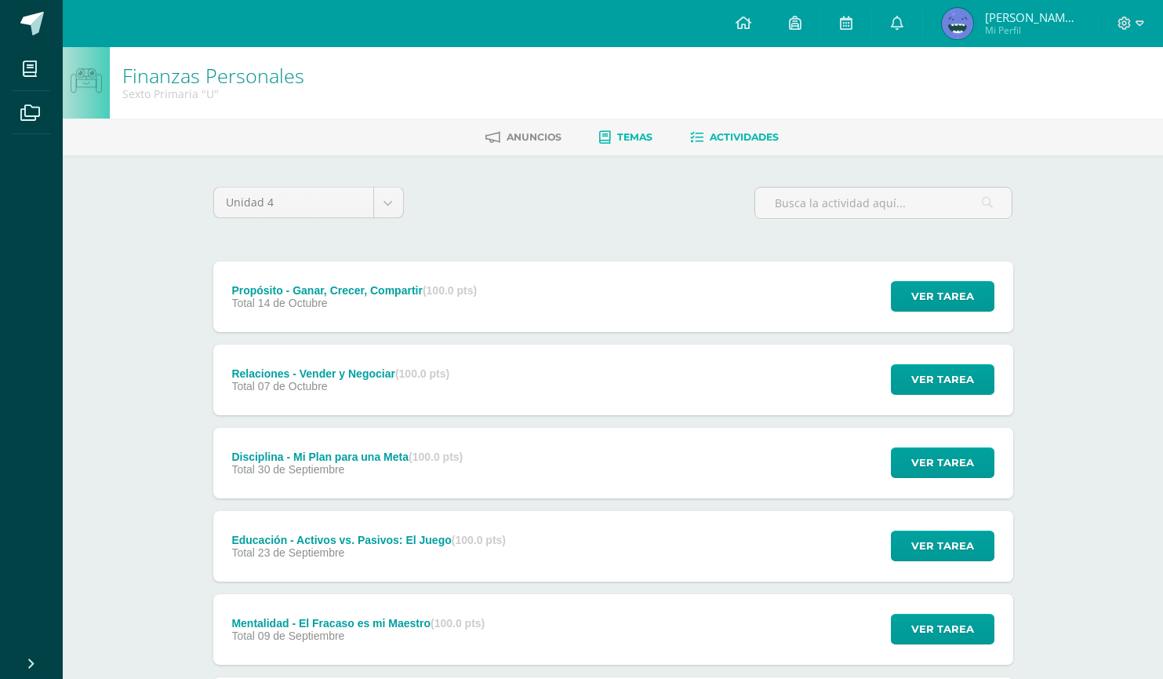
click at [626, 140] on span "Temas" at bounding box center [634, 137] width 35 height 12
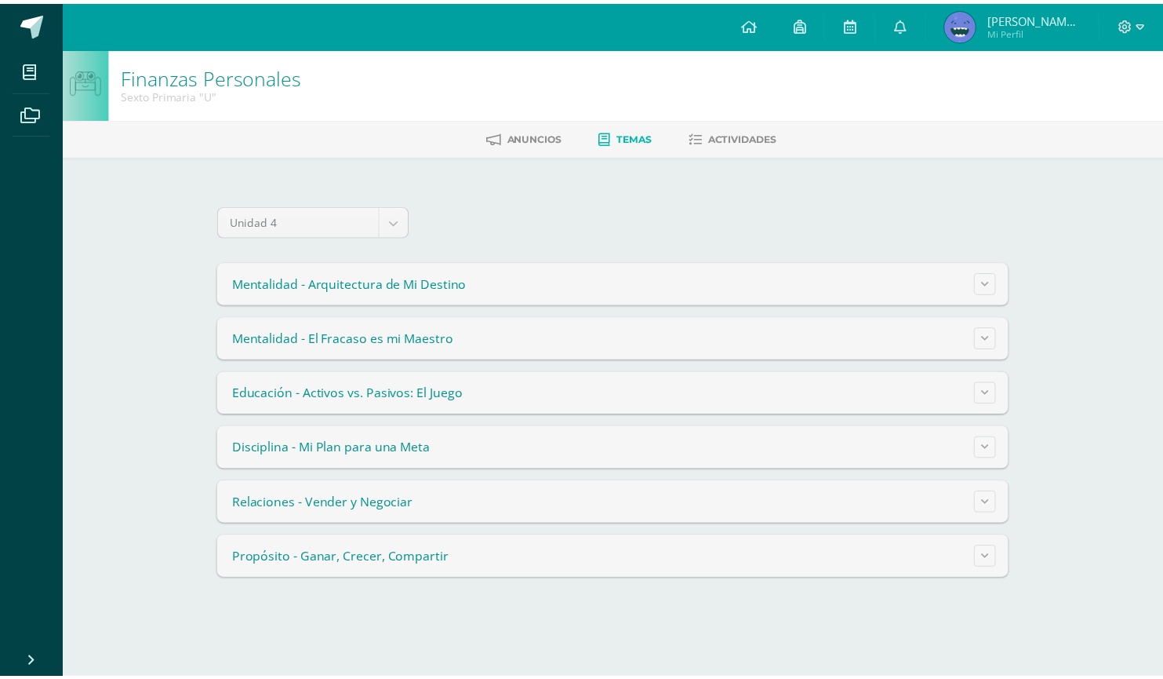
scroll to position [228, 0]
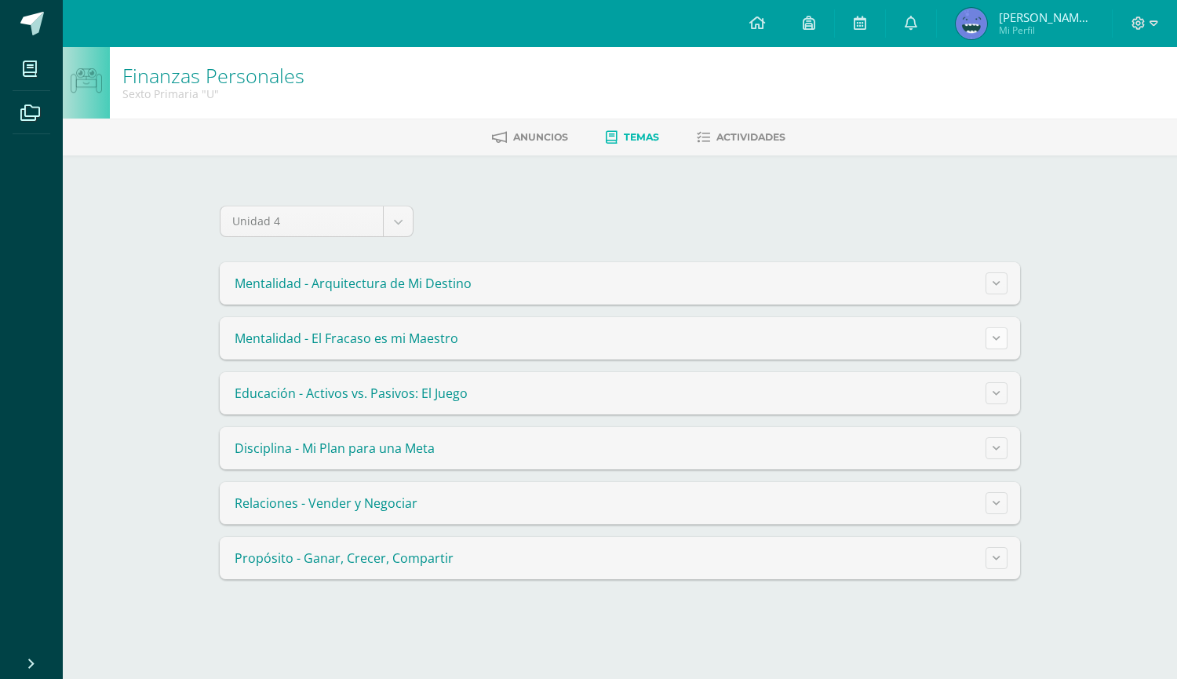
click at [1001, 340] on button at bounding box center [996, 338] width 22 height 22
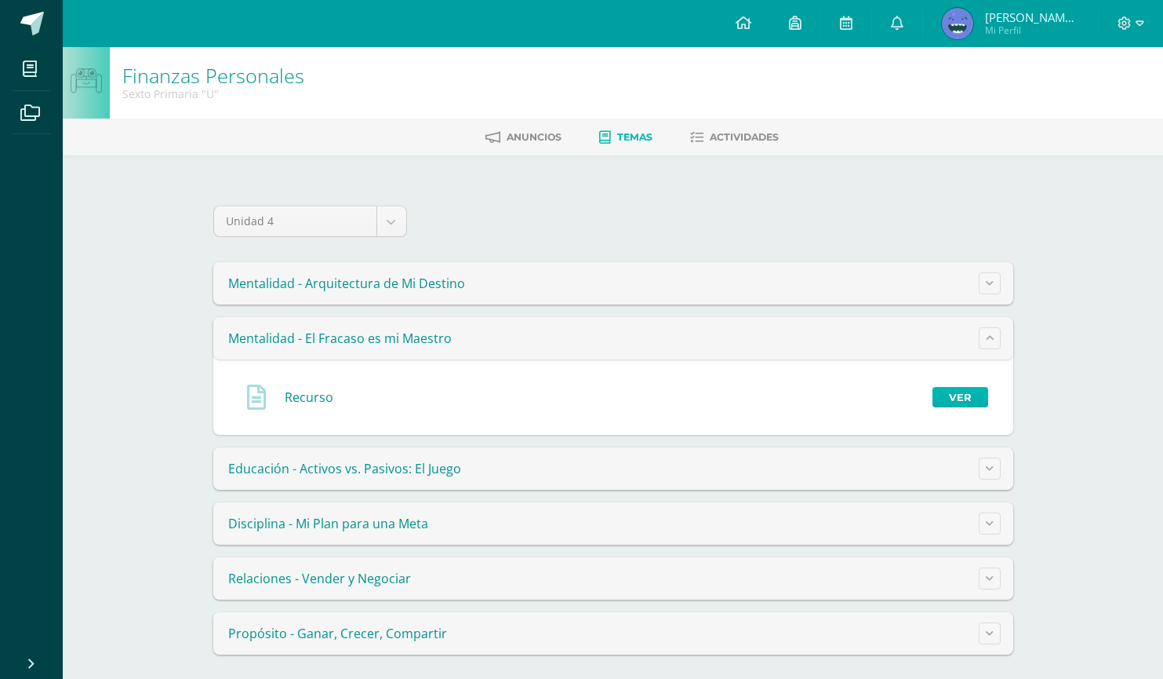
click at [971, 404] on link "Ver" at bounding box center [961, 397] width 56 height 20
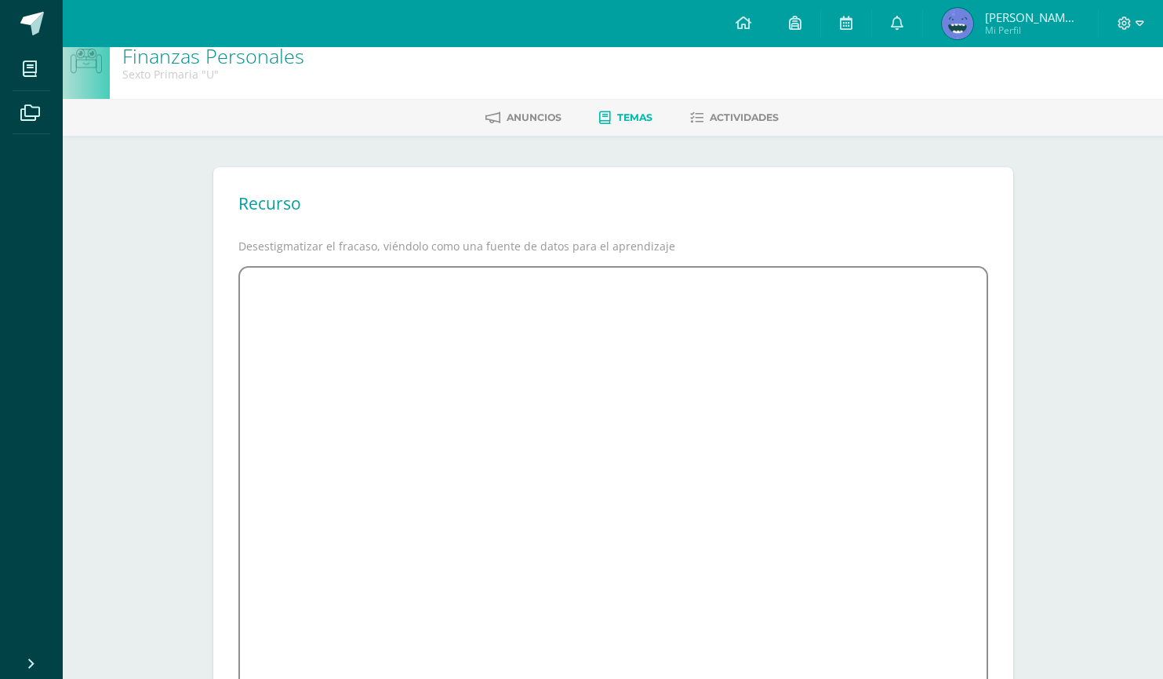
scroll to position [16, 0]
click at [321, 177] on div "Recurso Desestigmatizar el fracaso, viéndolo como una fuente de datos para el a…" at bounding box center [613, 475] width 800 height 609
